Goal: Transaction & Acquisition: Purchase product/service

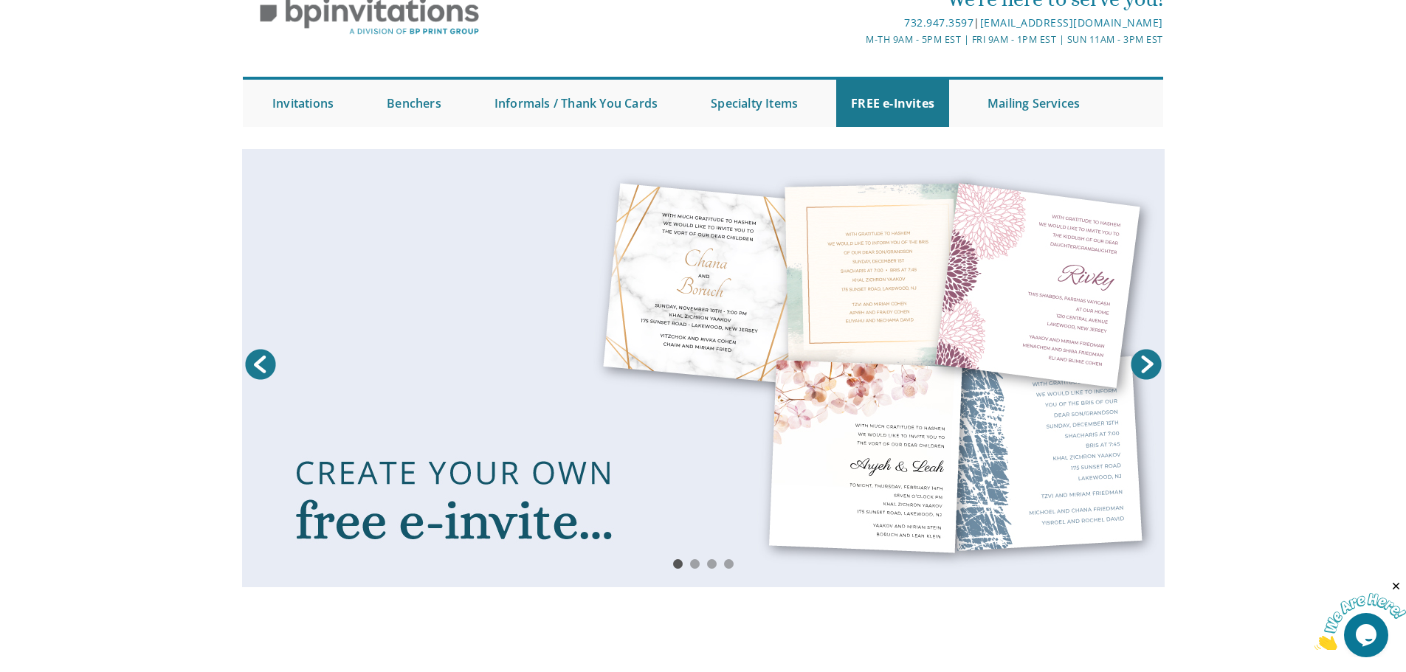
click at [1271, 263] on div "Prev Next 1 2 3 4" at bounding box center [703, 375] width 1406 height 453
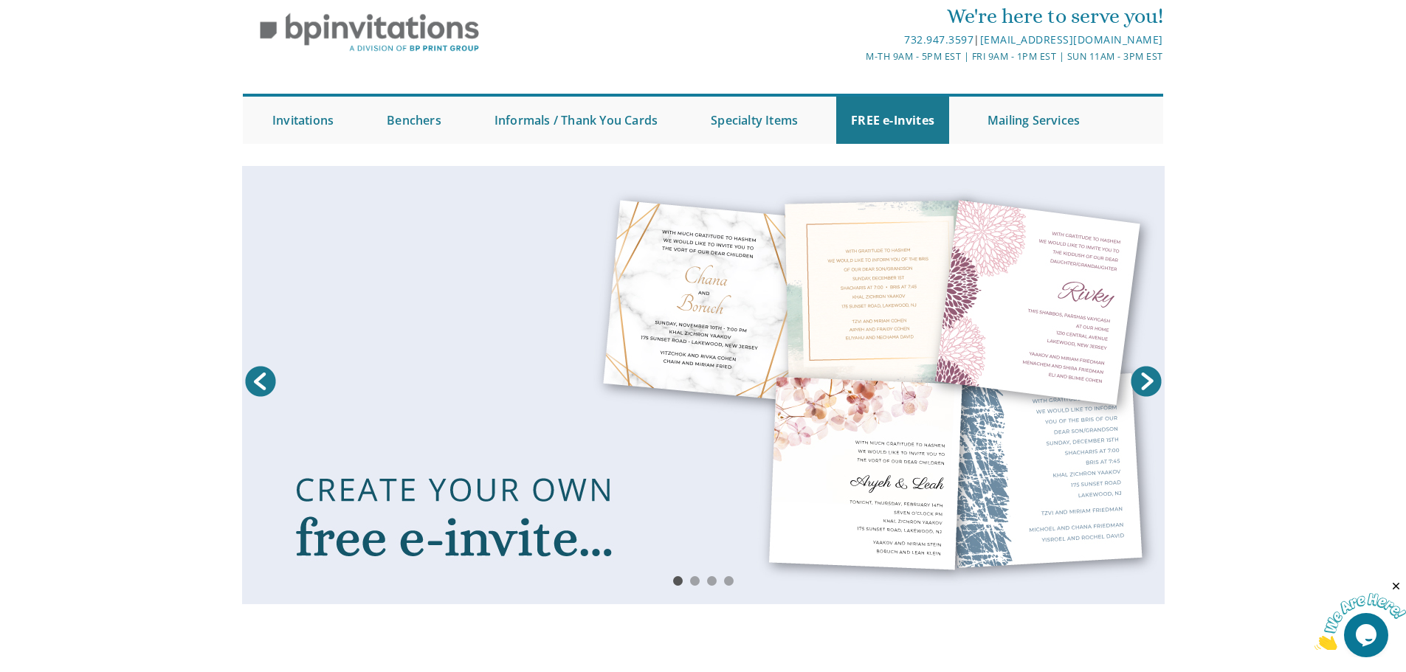
scroll to position [148, 0]
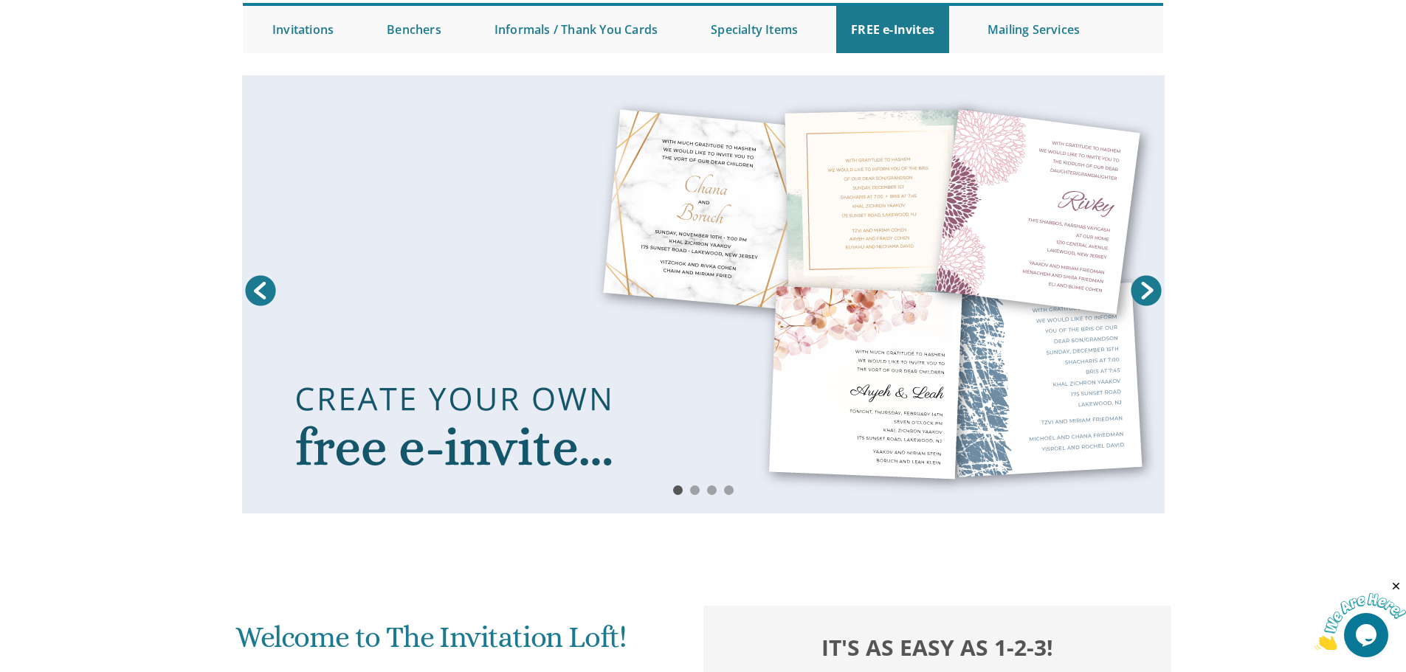
click at [1146, 286] on link "Next" at bounding box center [1146, 290] width 37 height 37
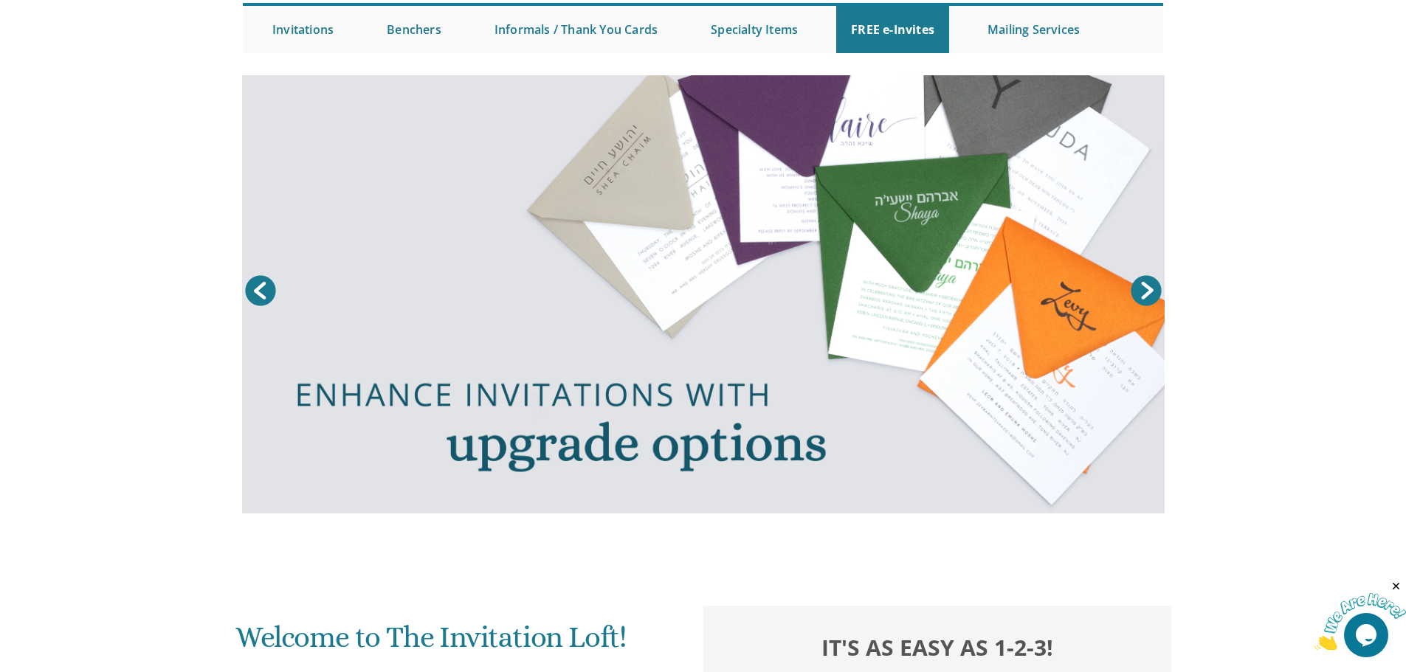
click at [1146, 286] on link "Next" at bounding box center [1146, 290] width 37 height 37
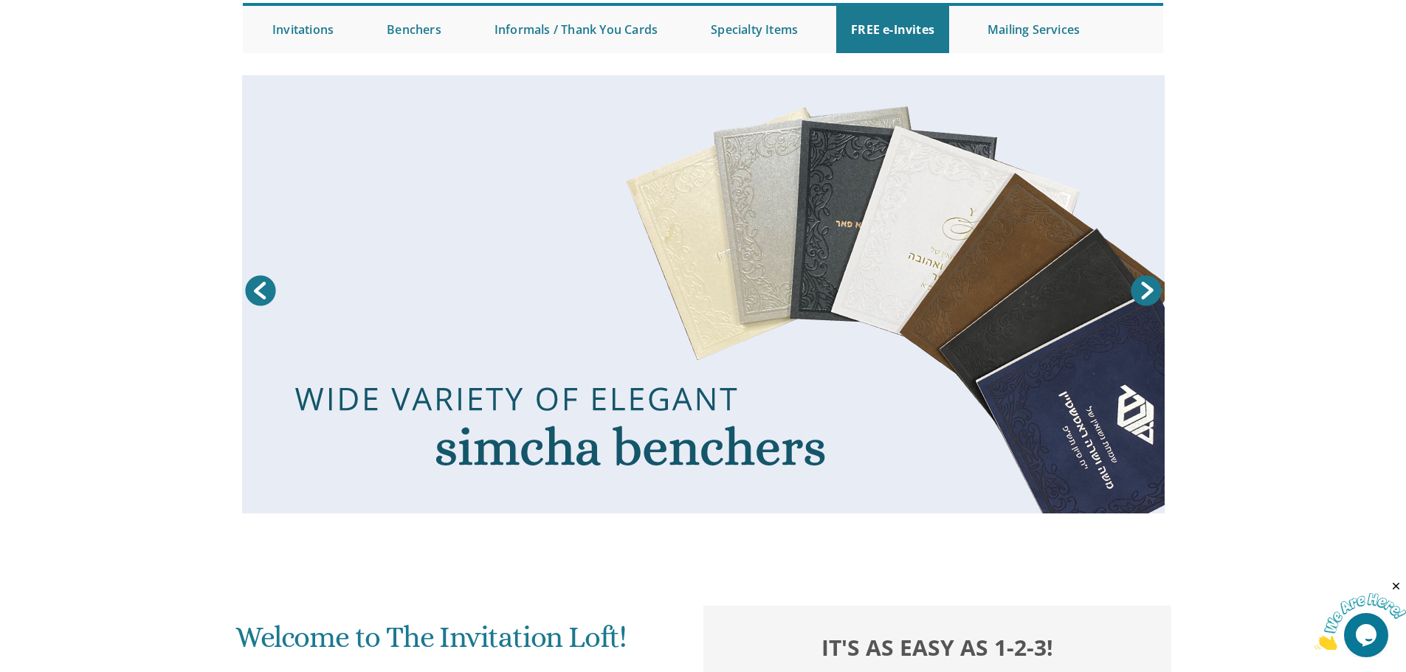
click at [1146, 286] on link "Next" at bounding box center [1146, 290] width 37 height 37
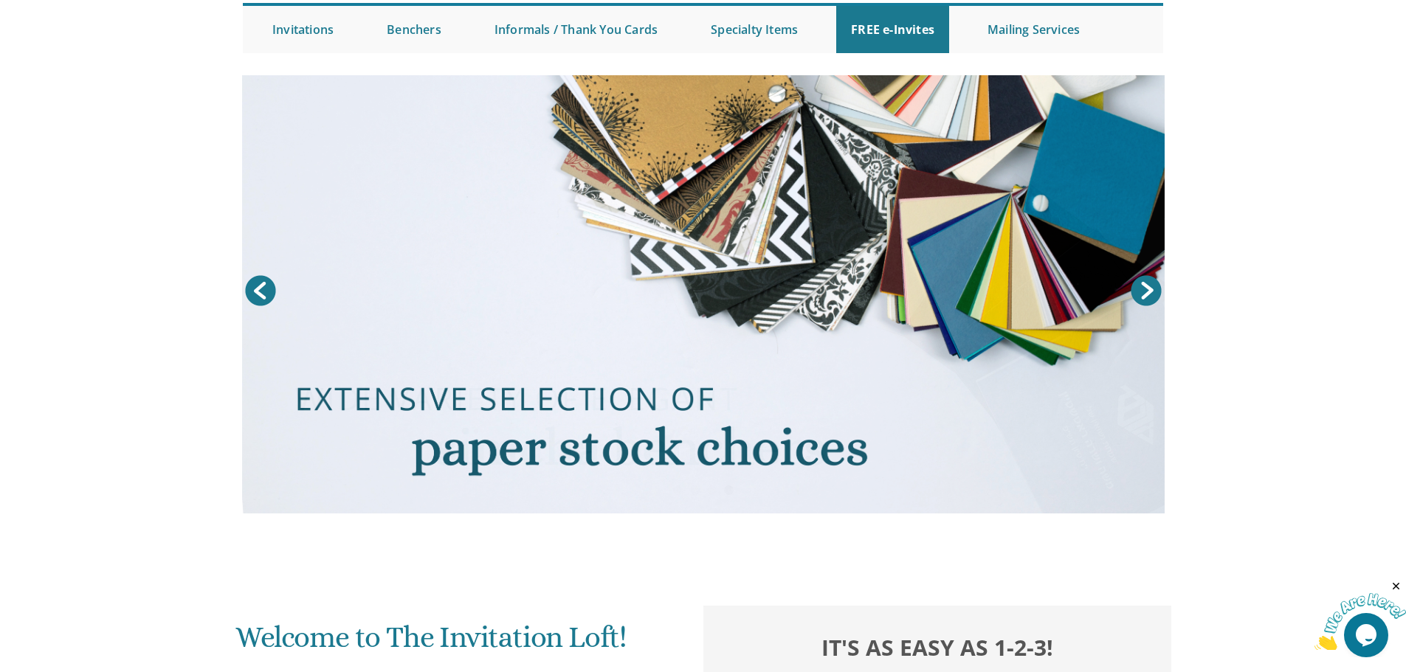
click at [1146, 286] on link "Next" at bounding box center [1146, 290] width 37 height 37
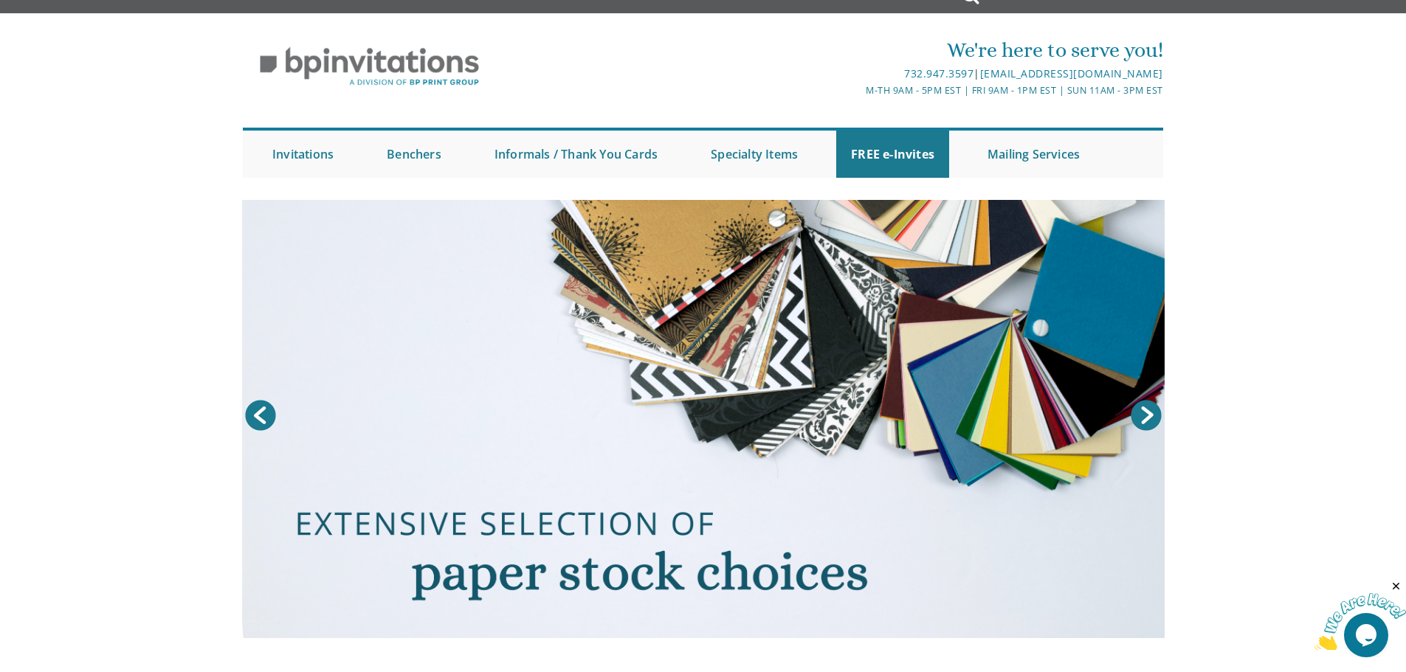
scroll to position [0, 0]
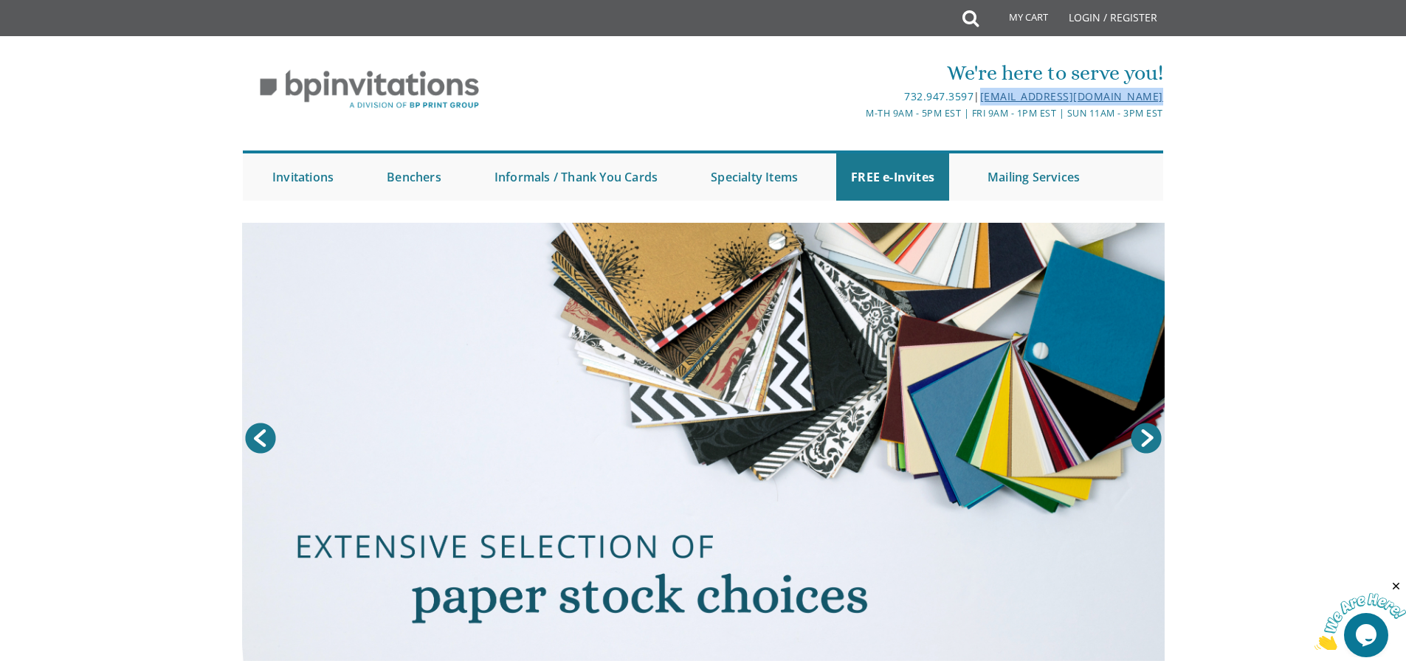
drag, startPoint x: 1167, startPoint y: 94, endPoint x: 978, endPoint y: 101, distance: 189.0
click at [978, 101] on div "We're here to serve you! 732.947.3597 | invitations@bpprintgroup.com M-Th 9am -…" at bounding box center [703, 129] width 945 height 157
copy link "[EMAIL_ADDRESS][DOMAIN_NAME]"
click at [1338, 335] on div "Prev Next 1 2 3 4" at bounding box center [703, 449] width 1406 height 453
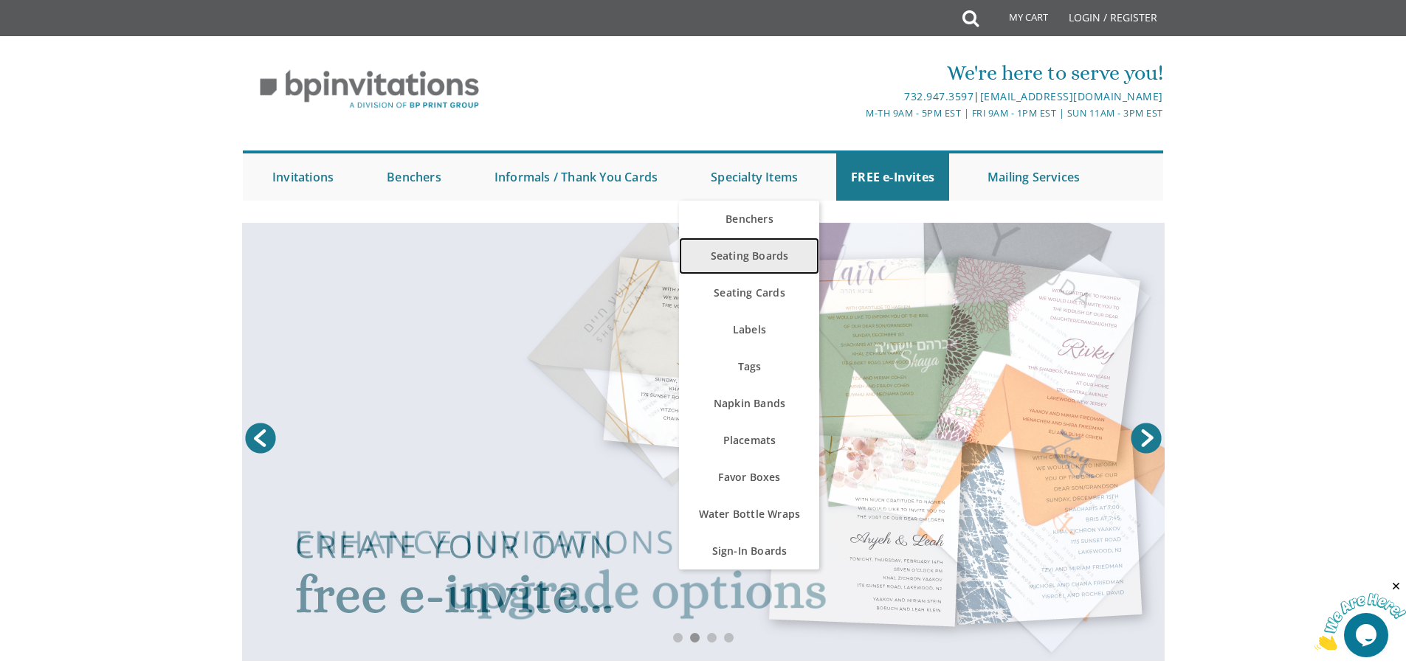
click at [770, 253] on link "Seating Boards" at bounding box center [749, 256] width 140 height 37
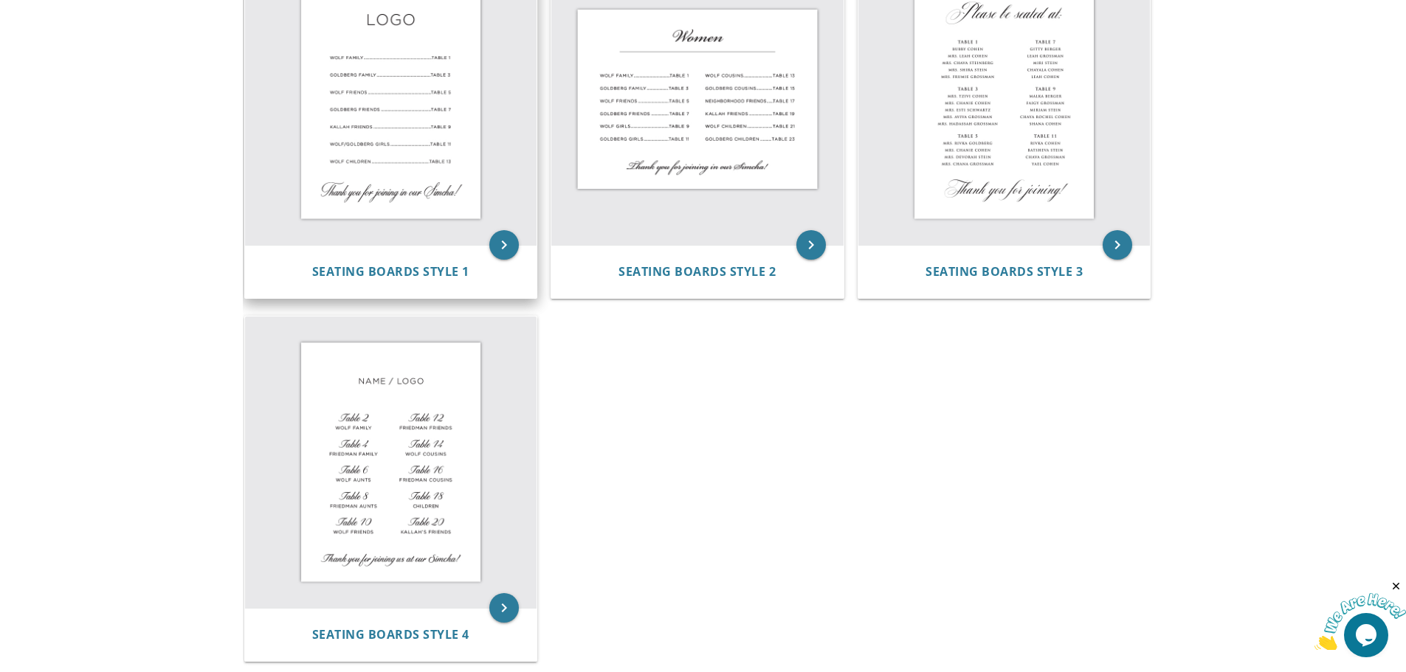
scroll to position [369, 0]
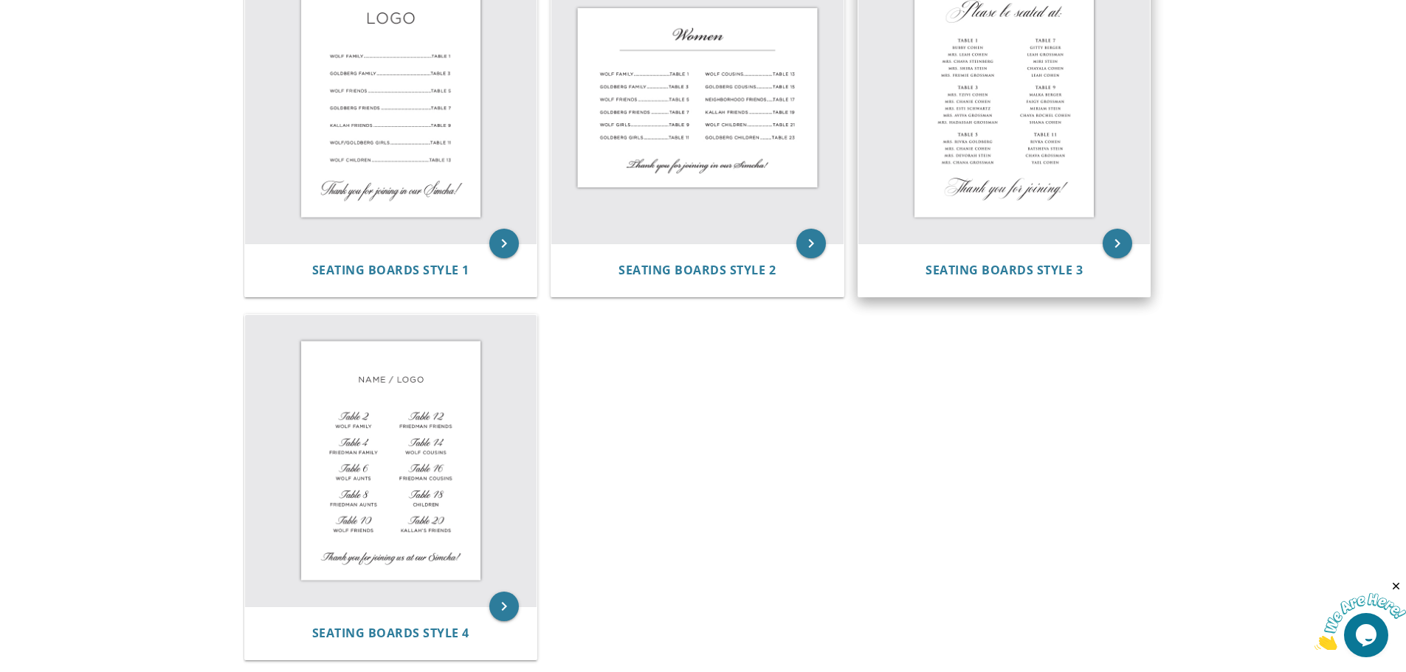
click at [1017, 135] on img at bounding box center [1004, 98] width 292 height 292
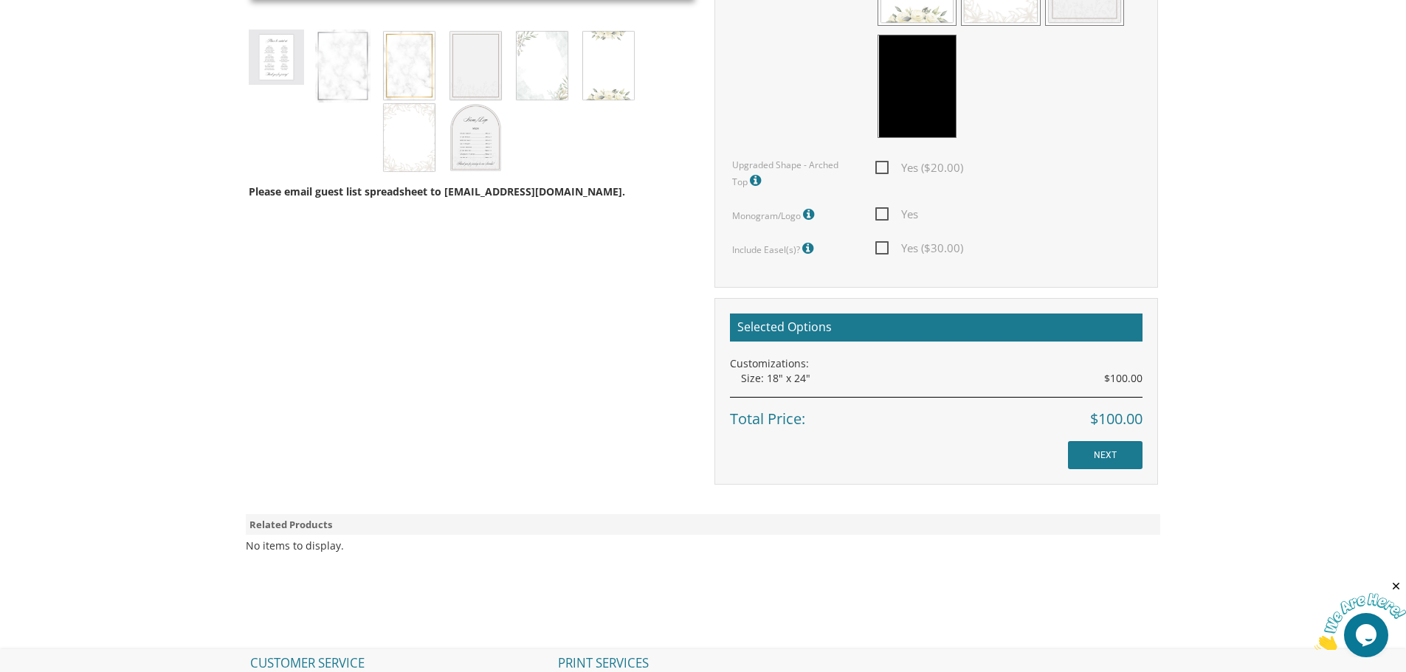
scroll to position [886, 0]
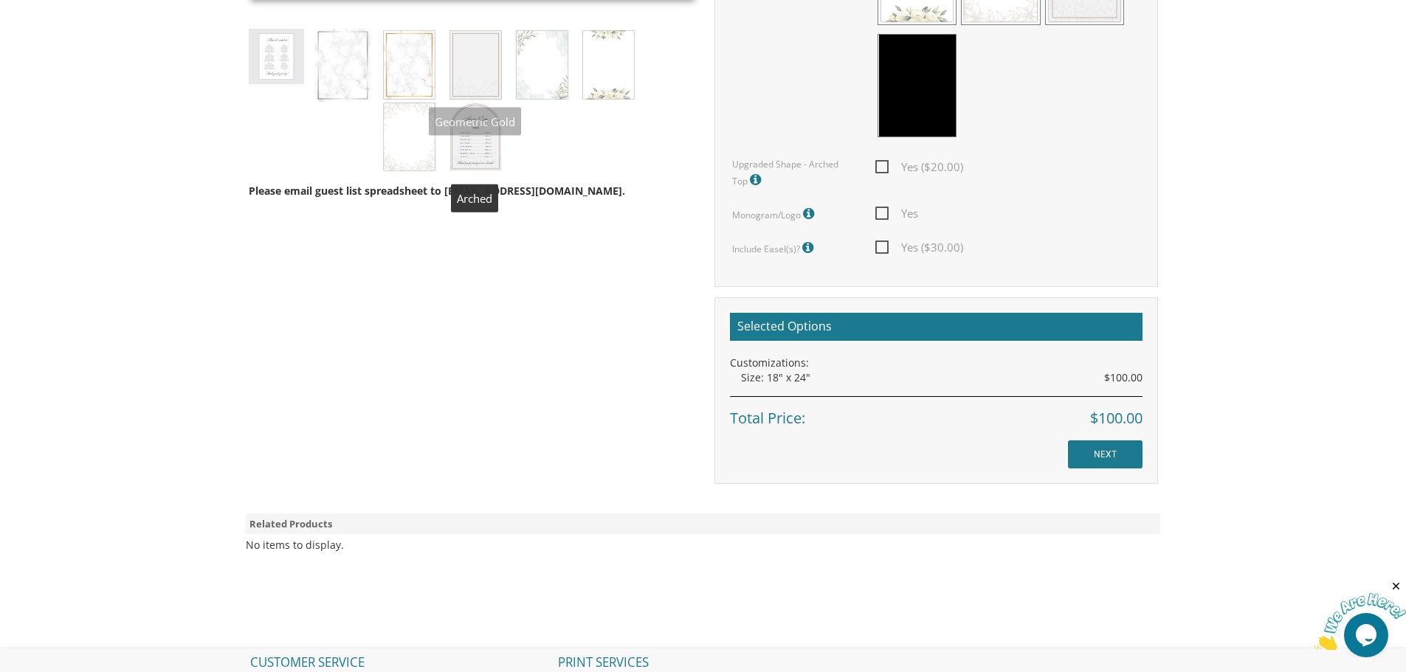
click at [476, 72] on img at bounding box center [475, 65] width 55 height 72
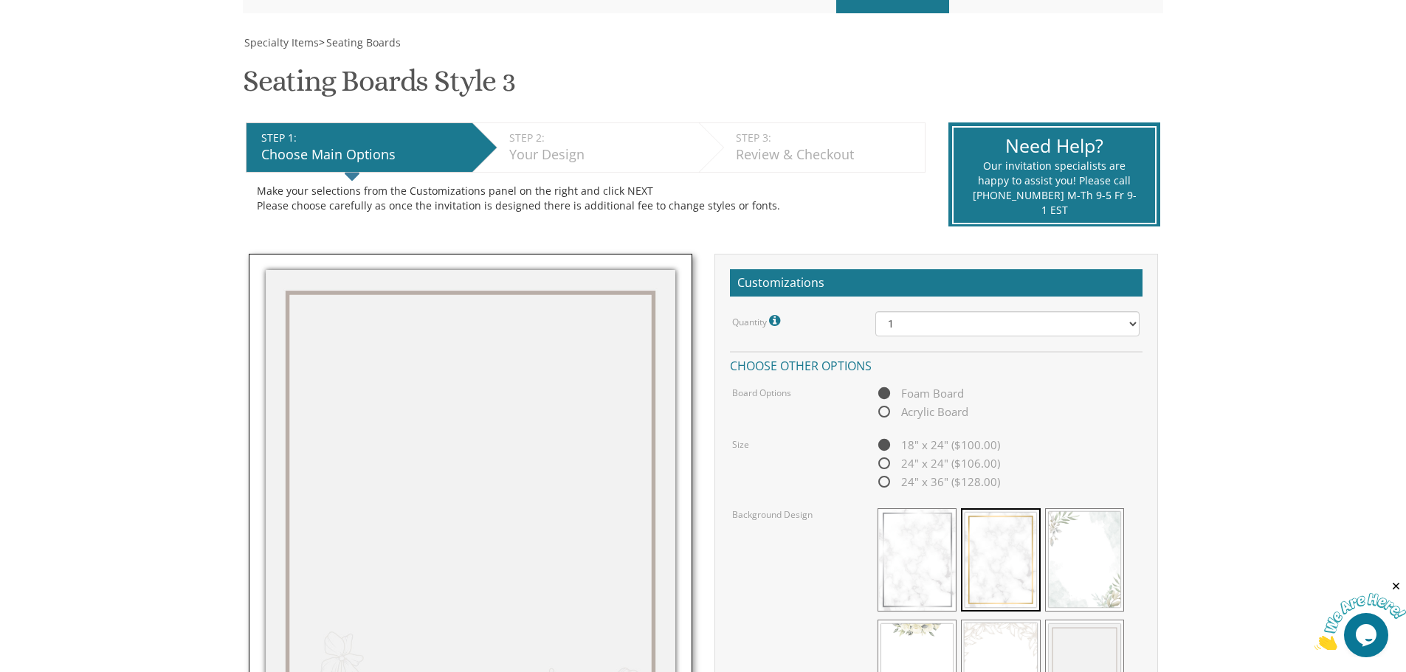
scroll to position [61, 0]
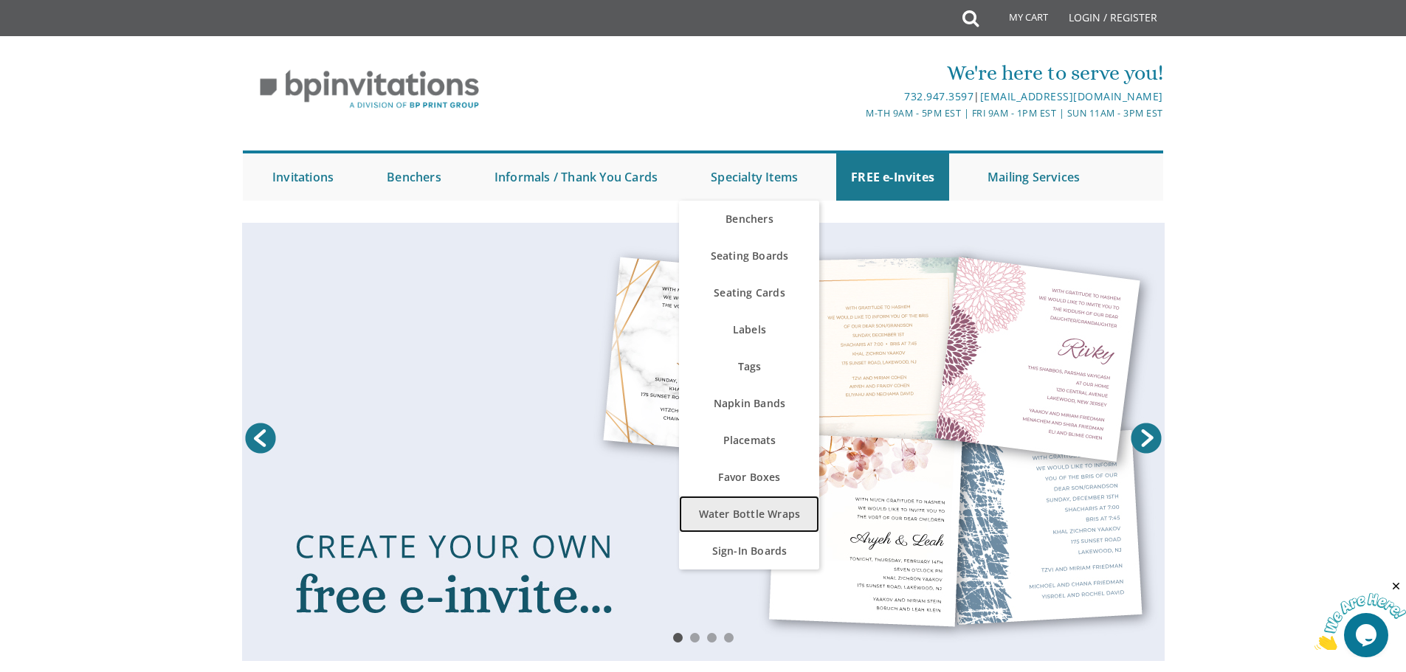
click at [737, 519] on link "Water Bottle Wraps" at bounding box center [749, 514] width 140 height 37
click at [734, 512] on link "Water Bottle Wraps" at bounding box center [749, 514] width 140 height 37
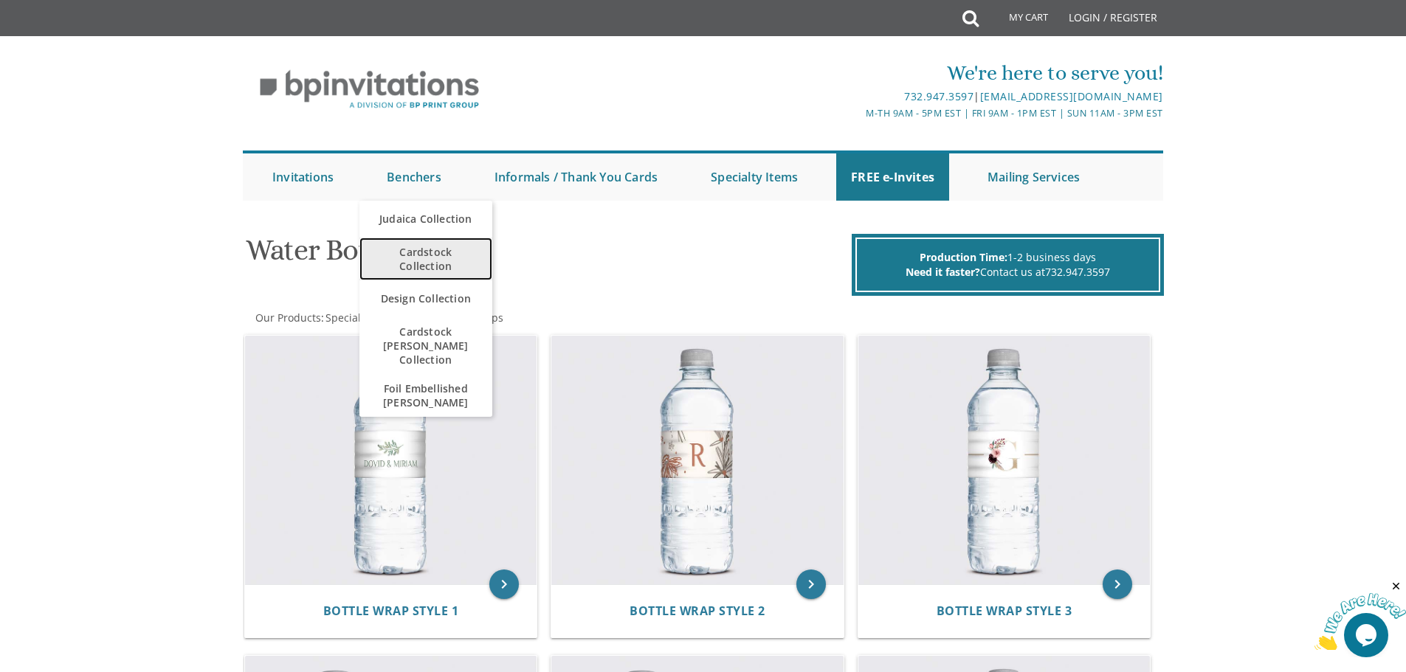
click at [445, 255] on span "Cardstock Collection" at bounding box center [425, 259] width 103 height 43
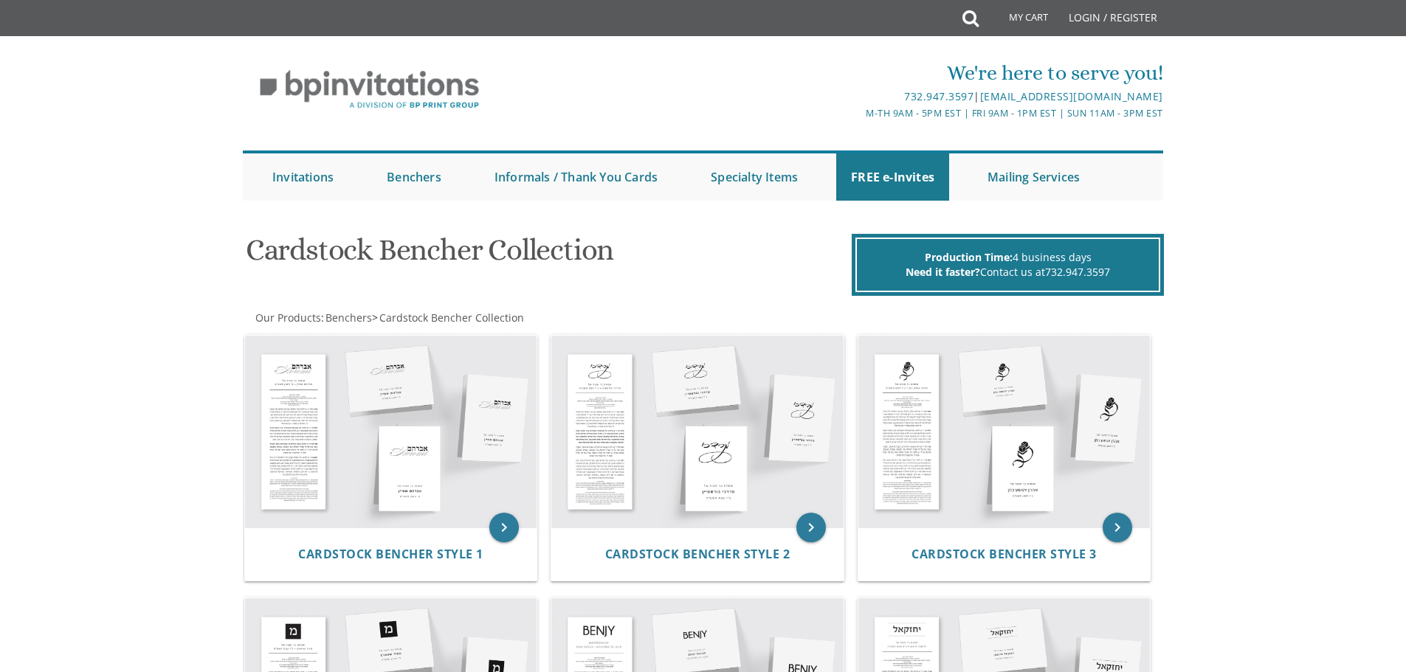
click at [418, 260] on h1 "Cardstock Bencher Collection" at bounding box center [547, 256] width 602 height 44
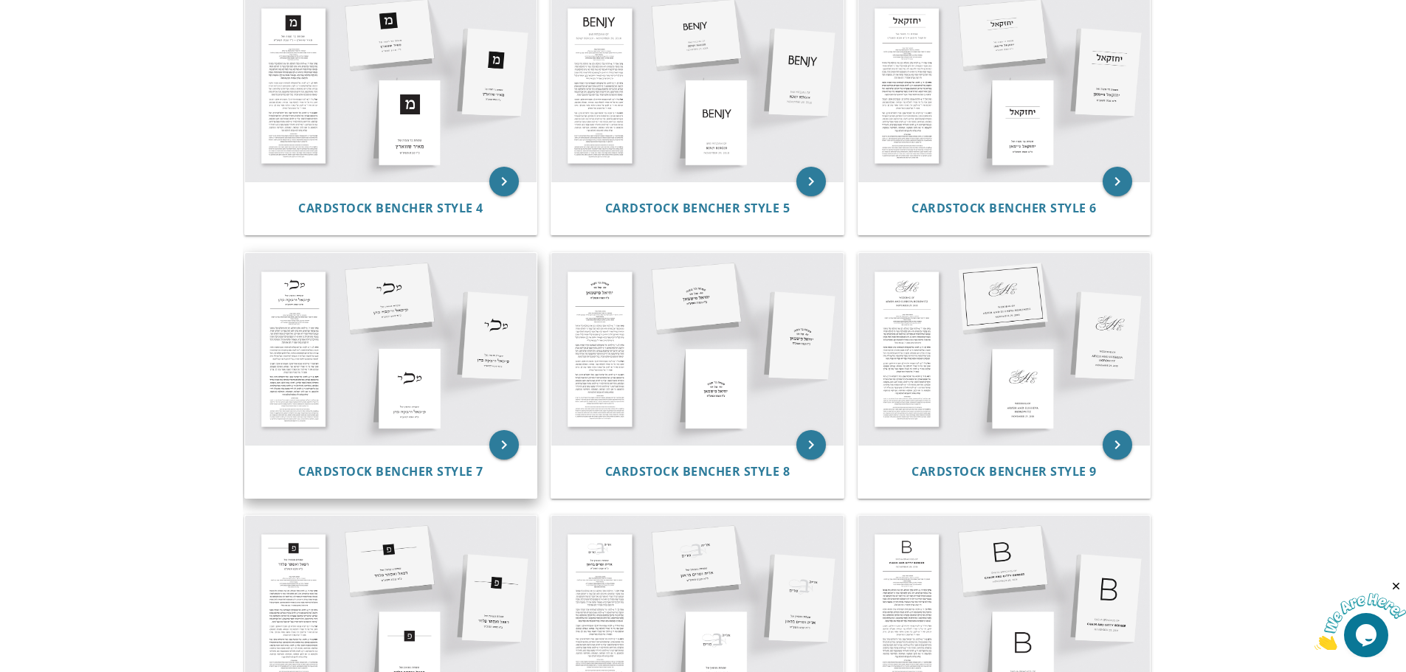
scroll to position [738, 0]
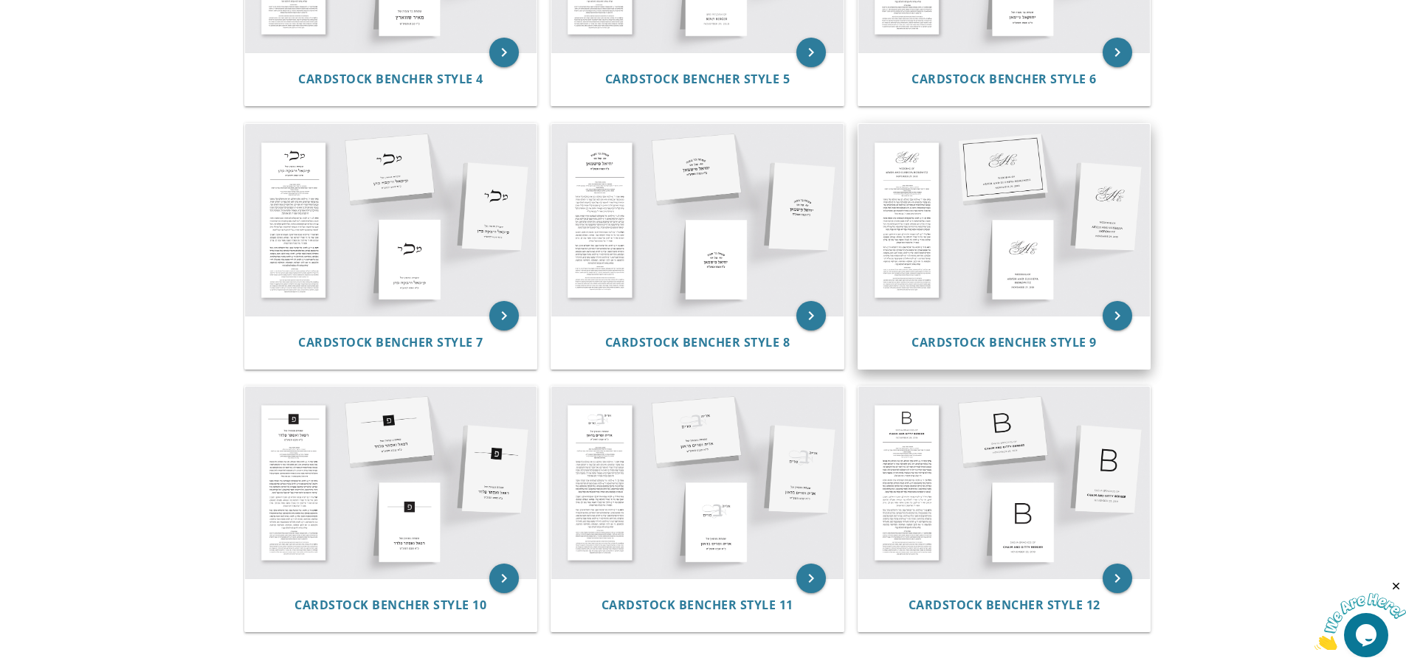
click at [967, 301] on img at bounding box center [1004, 220] width 292 height 192
click at [962, 343] on span "Cardstock Bencher Style 9" at bounding box center [1003, 342] width 185 height 16
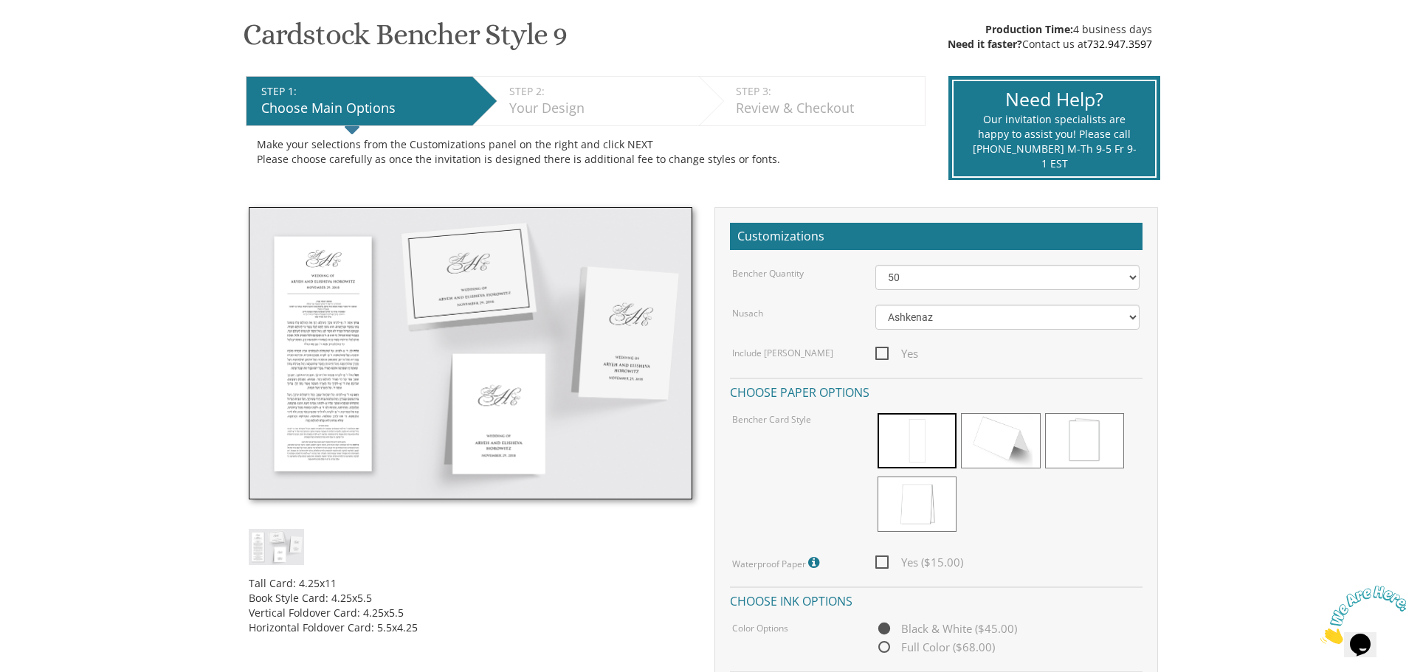
scroll to position [369, 0]
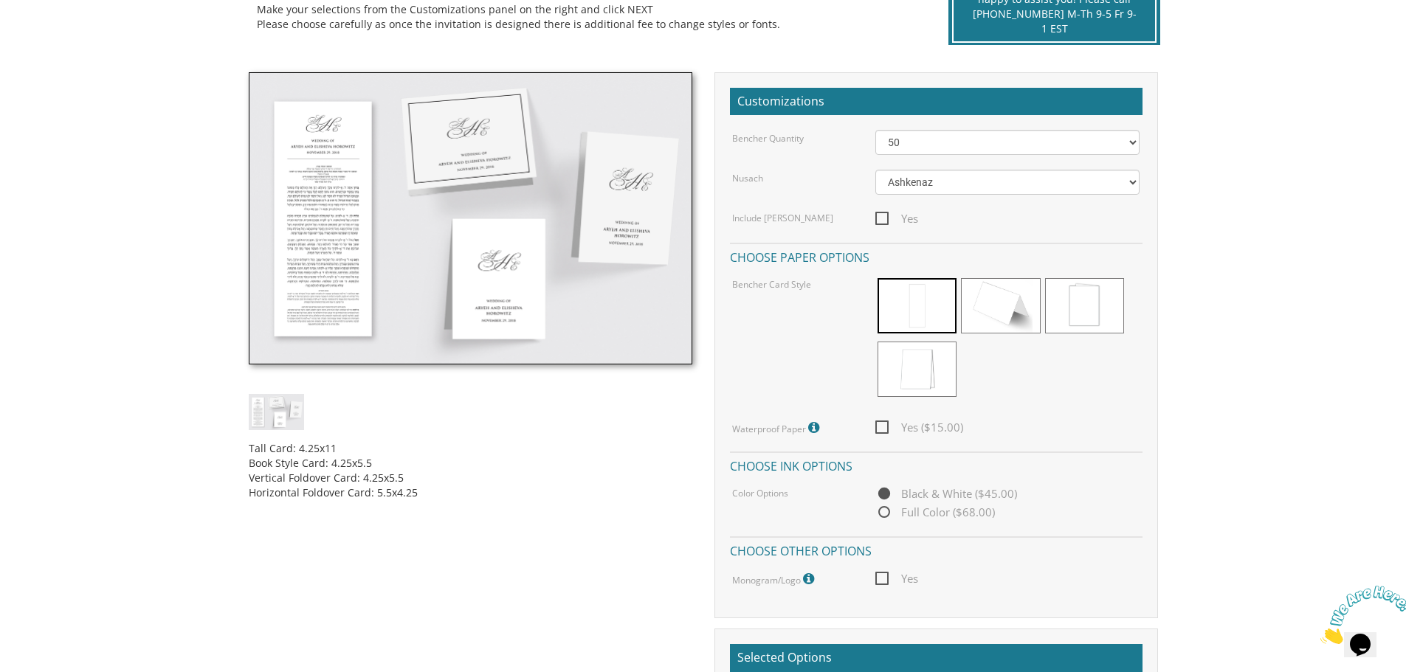
click at [559, 243] on img at bounding box center [471, 218] width 444 height 292
click at [911, 148] on select "50 60 70 80 90 100 125 150 175 200 225 250 275 300 325 350 375 400 425 450 475 …" at bounding box center [1007, 142] width 264 height 25
click at [905, 175] on select "Ashkenaz Edut Mizrach" at bounding box center [1007, 182] width 264 height 25
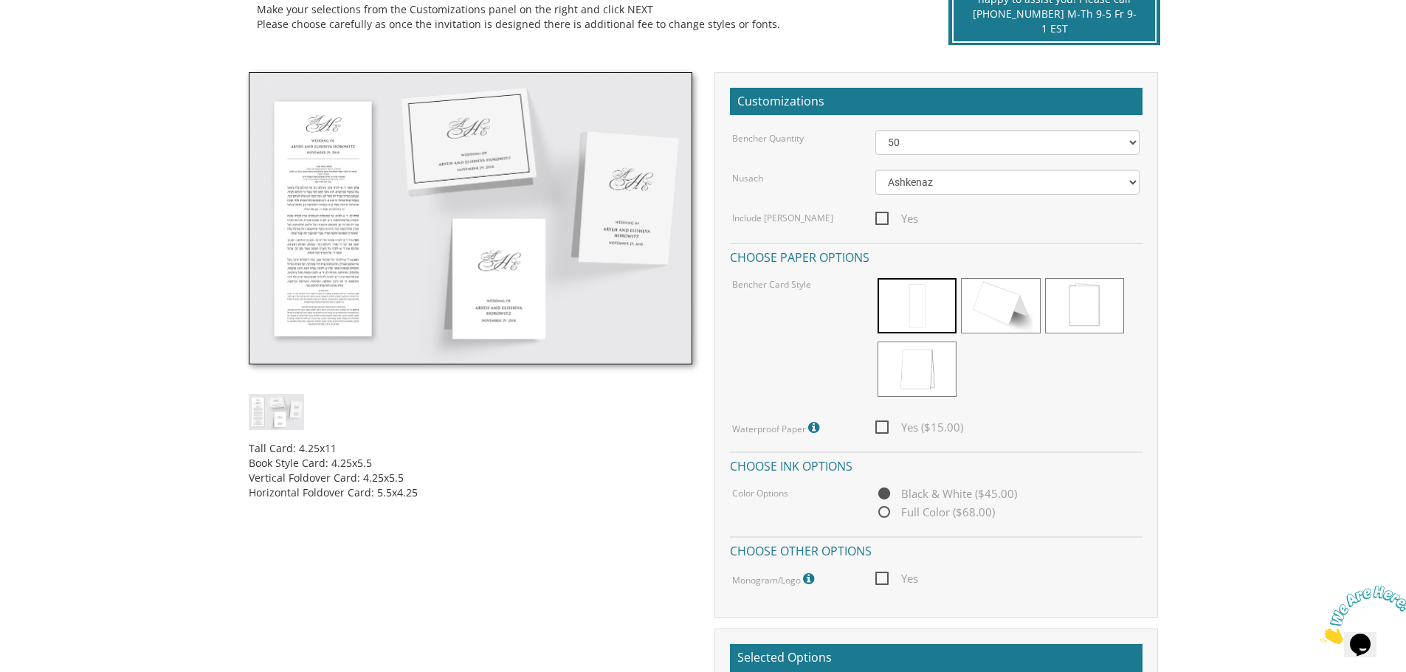
click at [921, 225] on div "Yes" at bounding box center [1007, 219] width 286 height 18
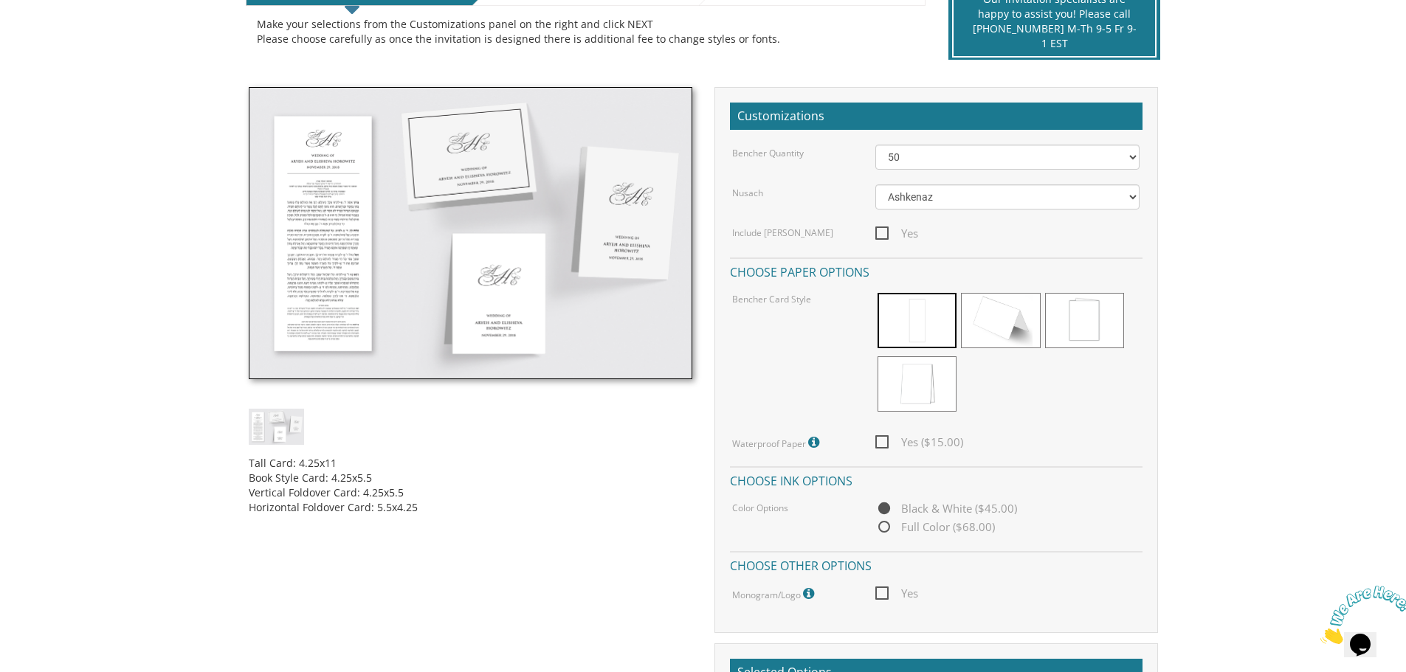
scroll to position [325, 0]
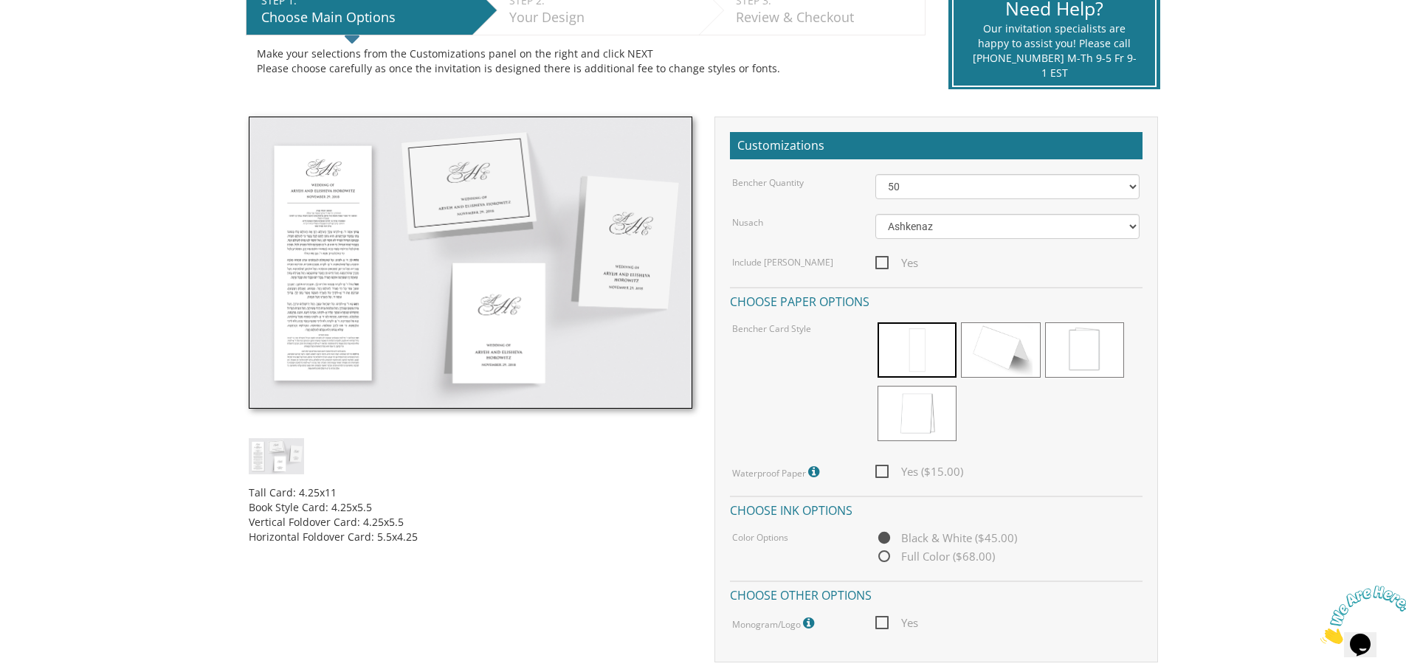
click at [290, 458] on img at bounding box center [276, 456] width 55 height 36
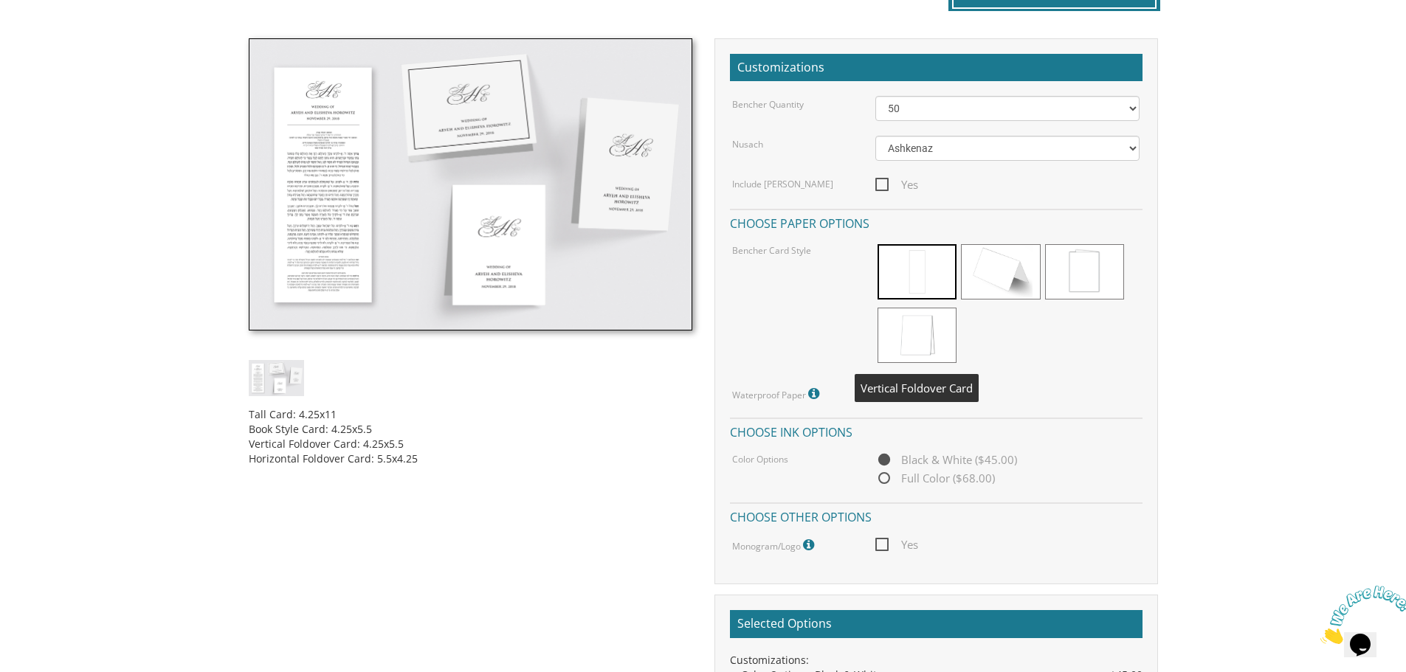
scroll to position [546, 0]
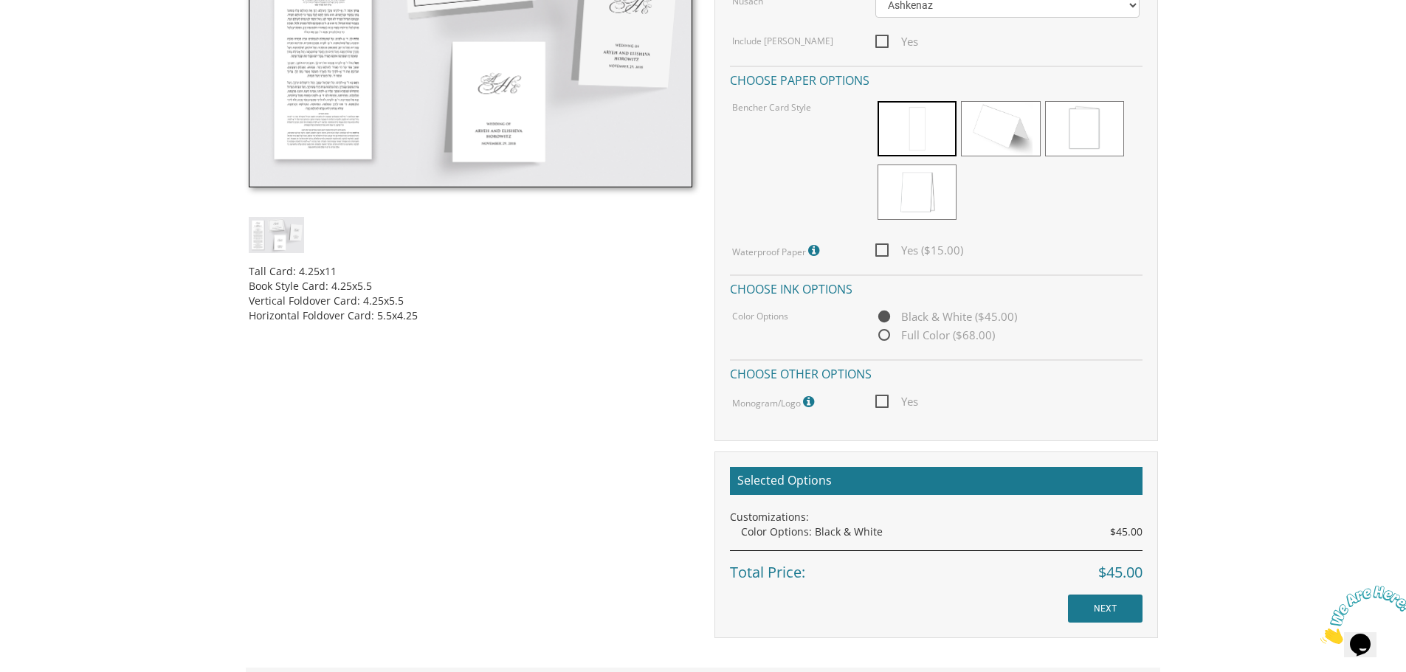
click at [882, 401] on span "Yes" at bounding box center [896, 402] width 43 height 18
click at [882, 401] on input "Yes" at bounding box center [880, 401] width 10 height 10
checkbox input "true"
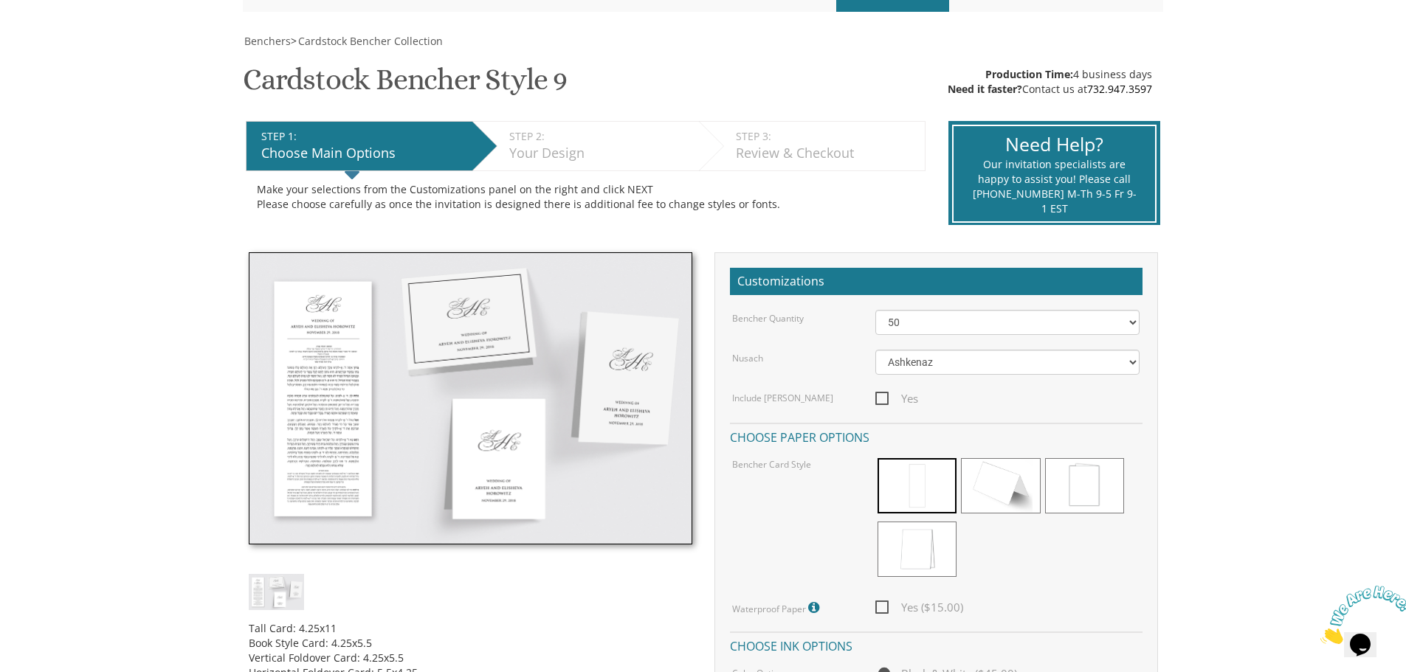
scroll to position [103, 0]
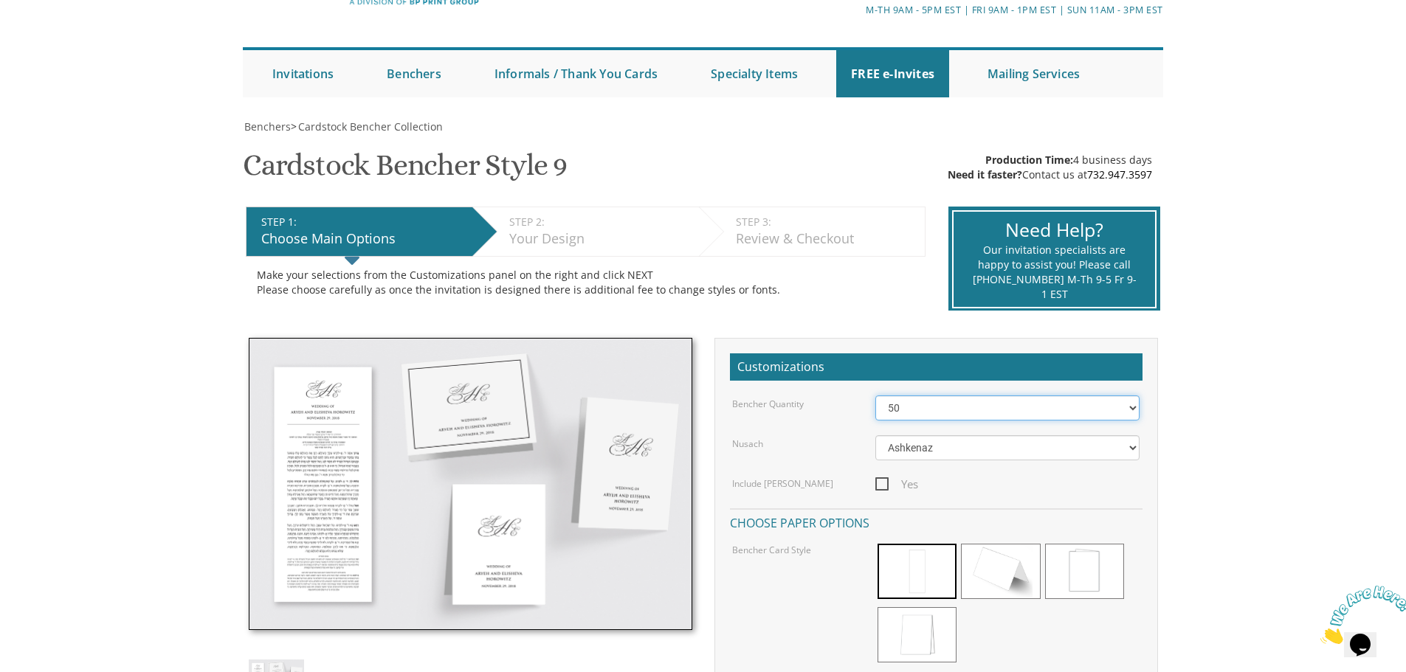
click at [917, 415] on select "50 60 70 80 90 100 125 150 175 200 225 250 275 300 325 350 375 400 425 450 475 …" at bounding box center [1007, 408] width 264 height 25
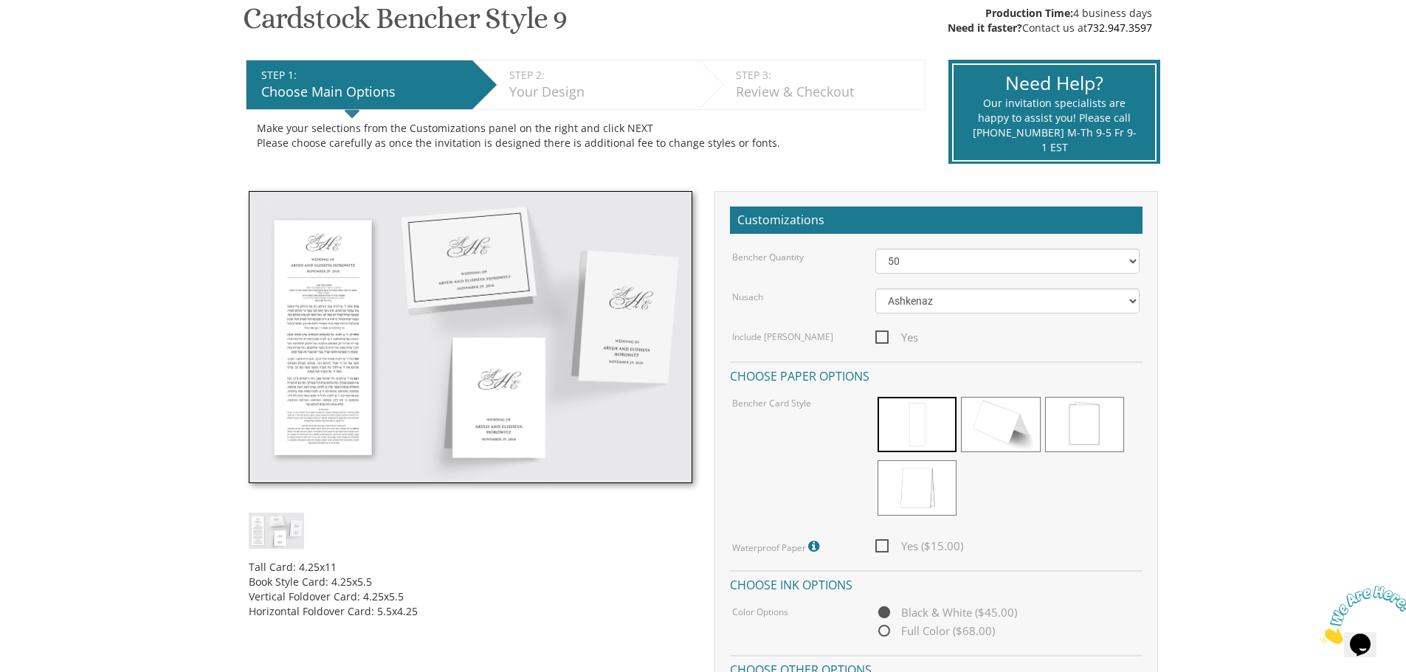
scroll to position [251, 0]
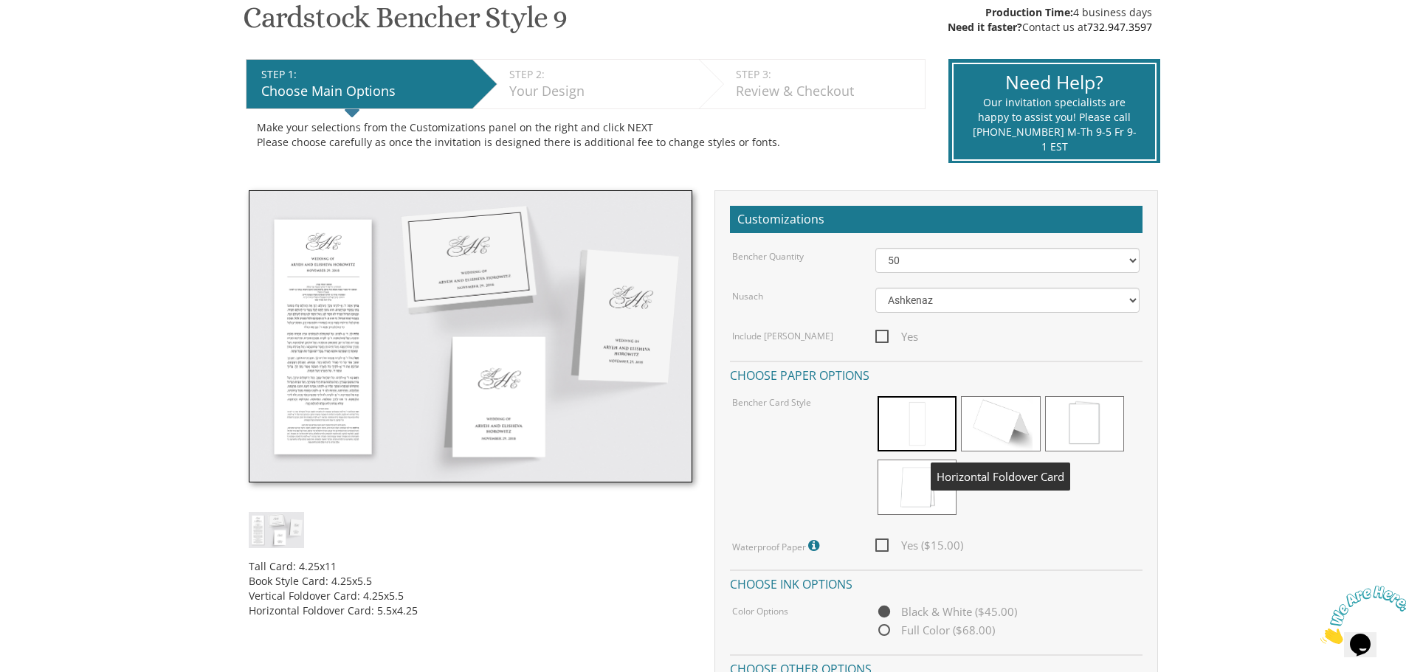
click at [1021, 421] on span at bounding box center [1000, 423] width 79 height 55
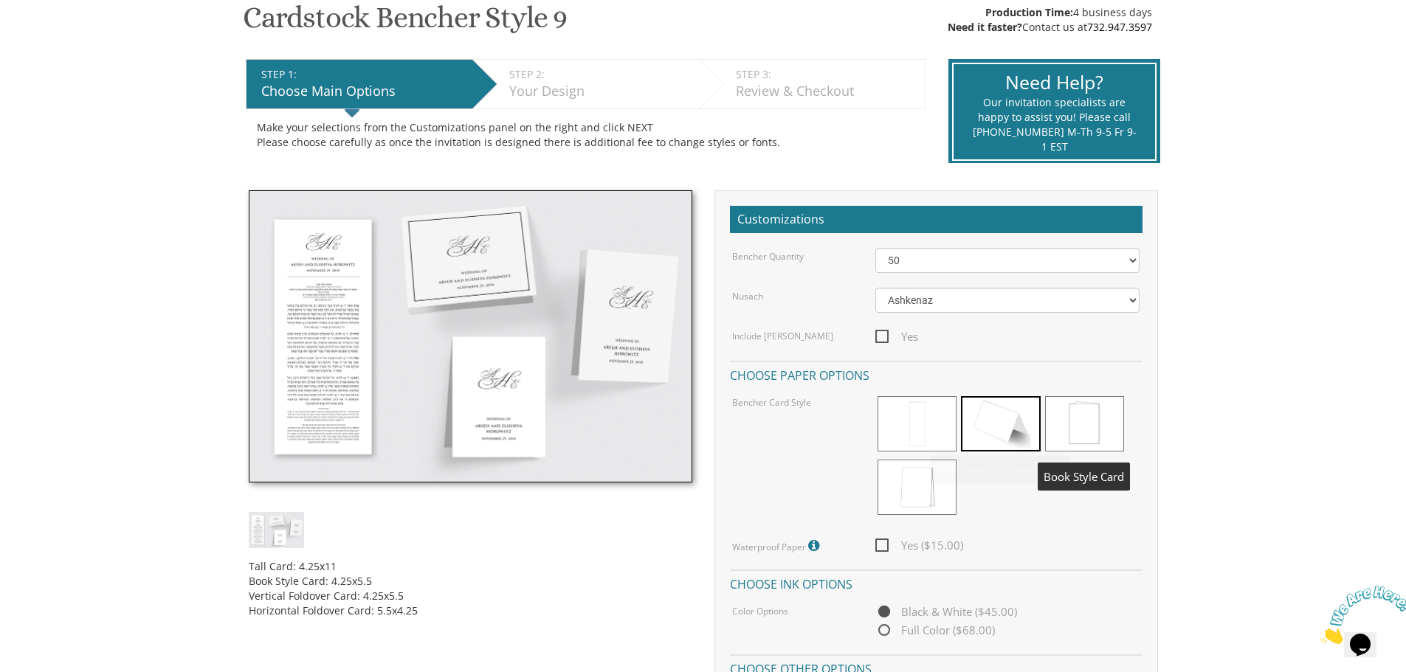
drag, startPoint x: 1102, startPoint y: 429, endPoint x: 1081, endPoint y: 432, distance: 20.8
click at [1101, 429] on span at bounding box center [1084, 423] width 79 height 55
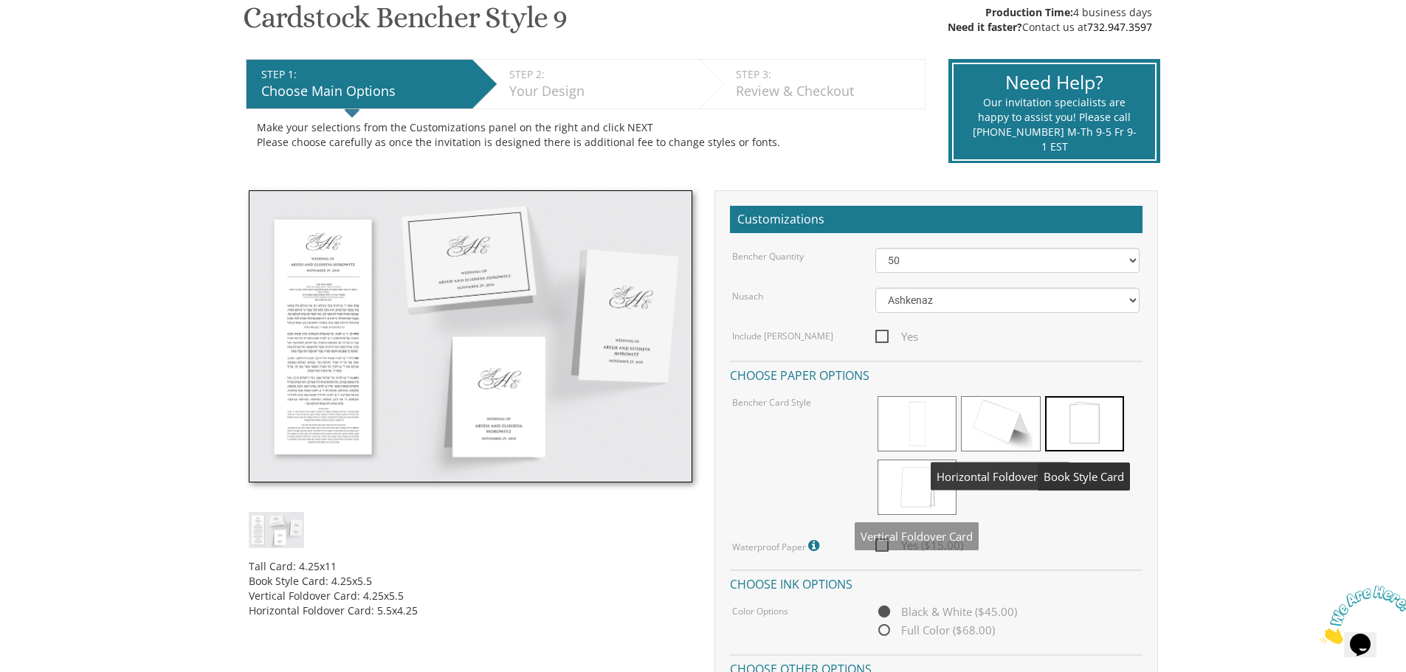
click at [886, 486] on span at bounding box center [916, 487] width 79 height 55
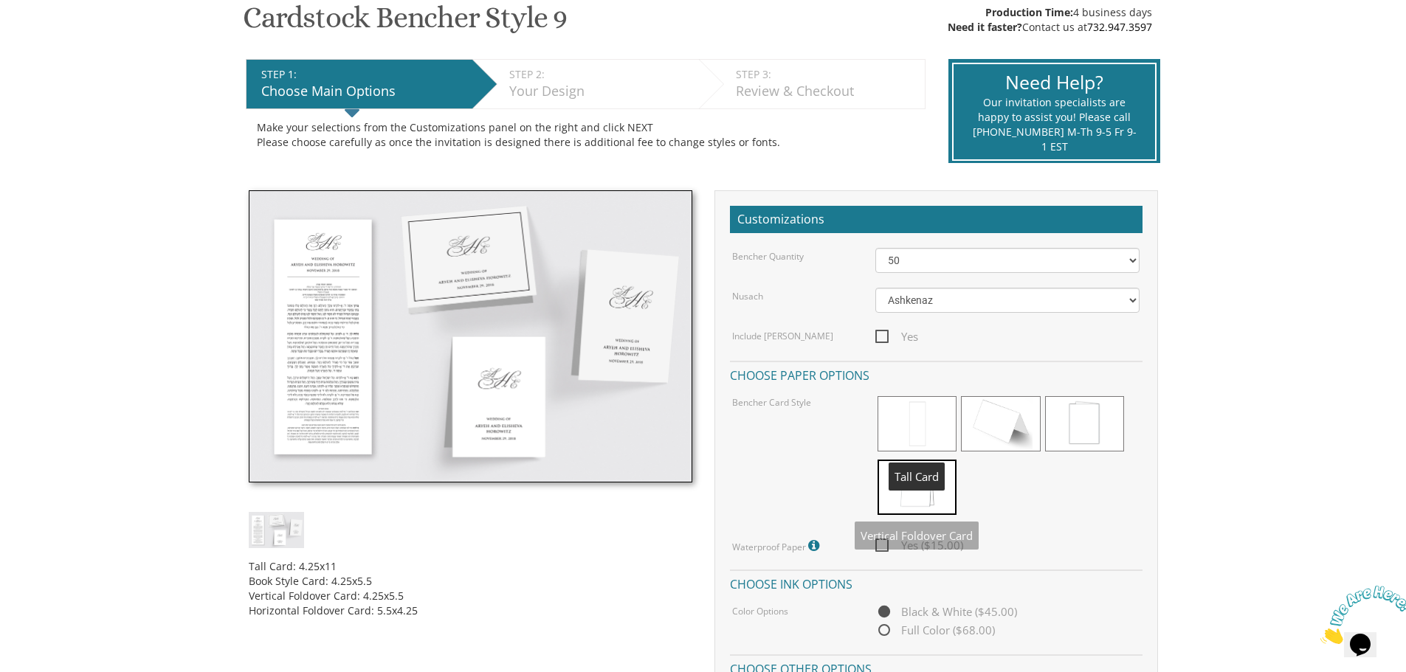
click at [933, 408] on span at bounding box center [916, 423] width 79 height 55
click at [294, 362] on img at bounding box center [471, 336] width 444 height 292
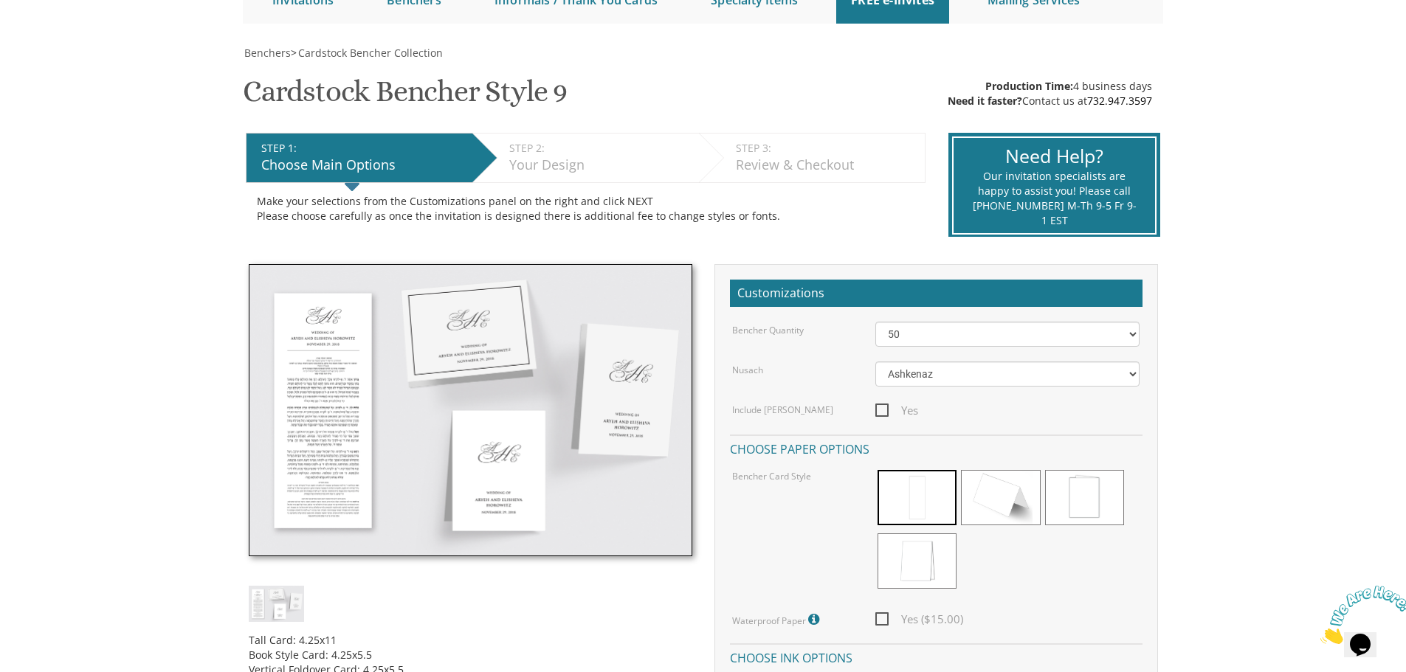
click at [327, 413] on img at bounding box center [471, 410] width 444 height 292
click at [328, 413] on img at bounding box center [471, 410] width 444 height 292
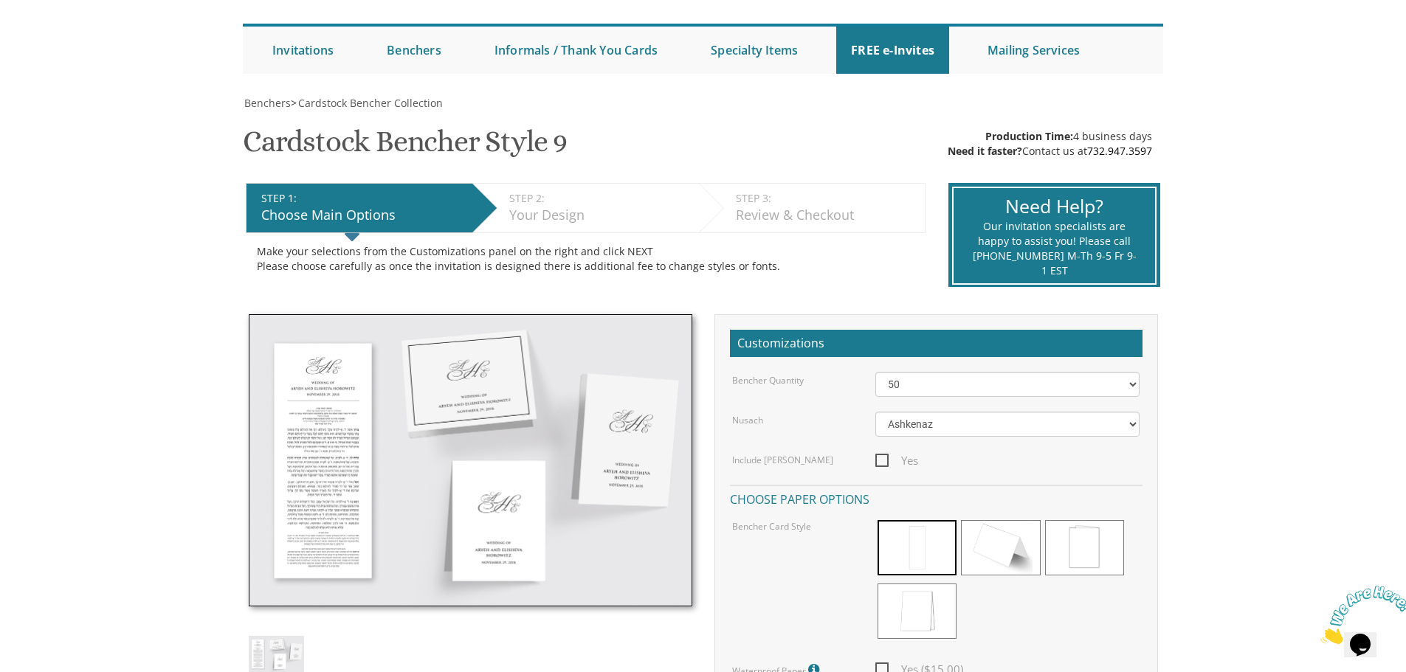
scroll to position [0, 0]
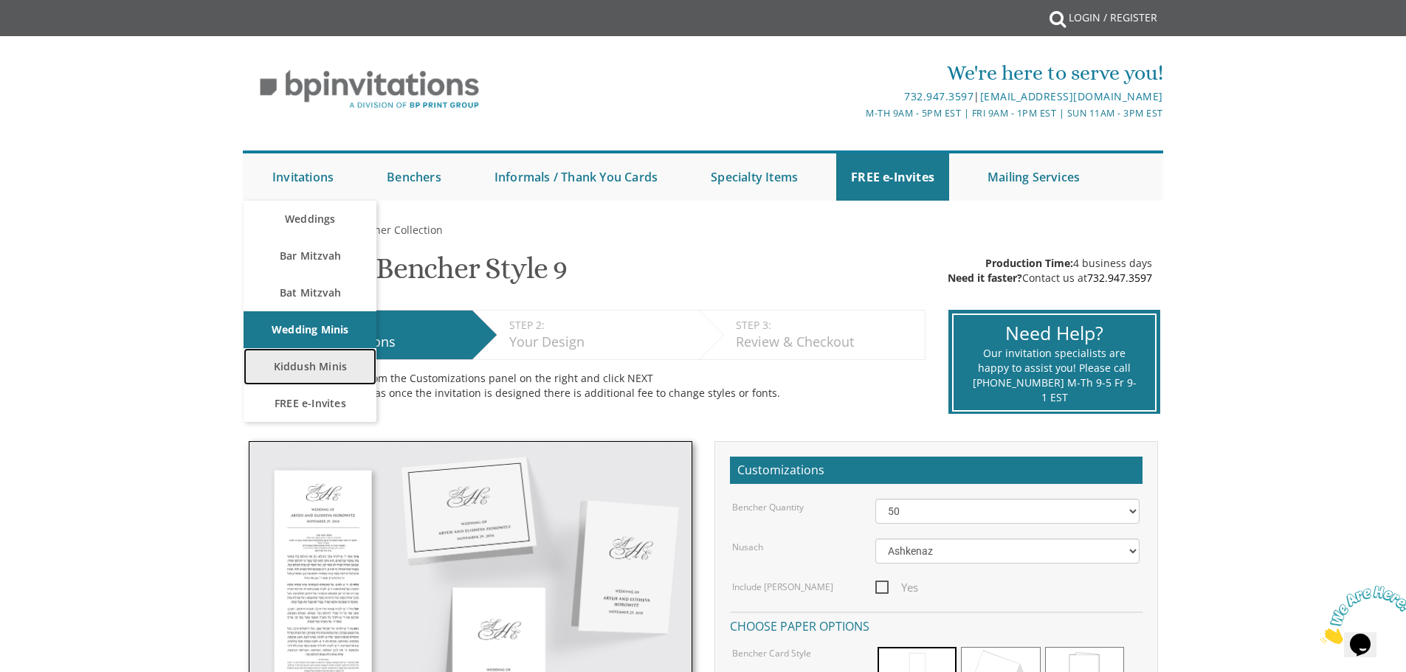
click at [328, 370] on link "Kiddush Minis" at bounding box center [310, 366] width 133 height 37
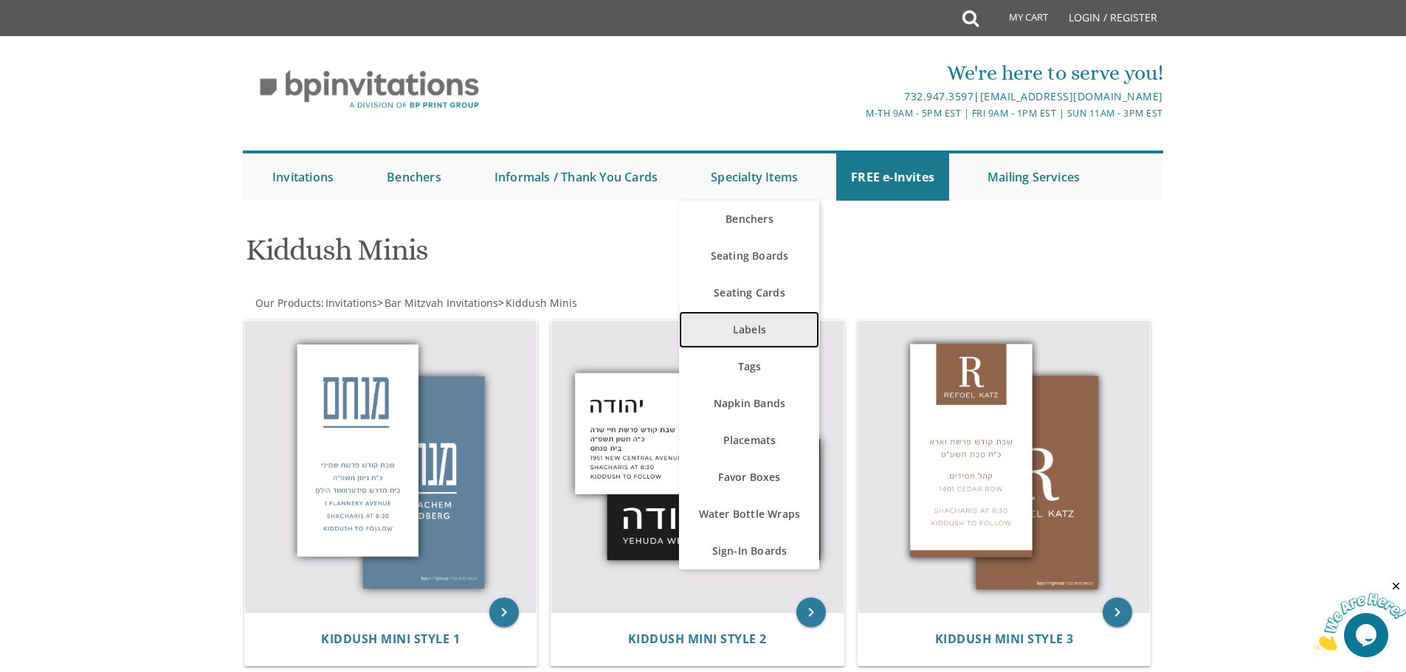
click at [770, 324] on link "Labels" at bounding box center [749, 329] width 140 height 37
click at [745, 336] on link "Labels" at bounding box center [749, 329] width 140 height 37
